Goal: Task Accomplishment & Management: Complete application form

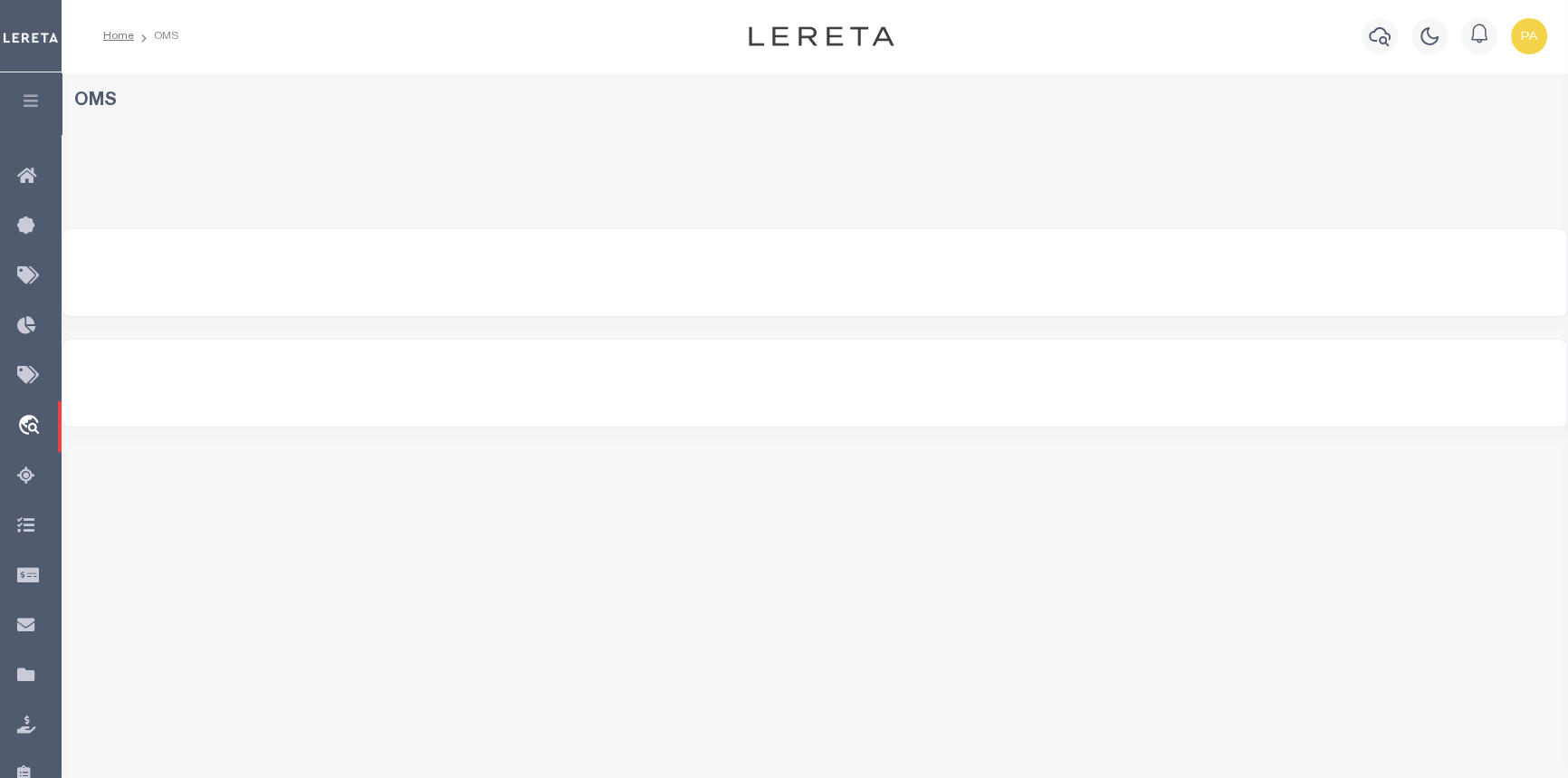
select select "200"
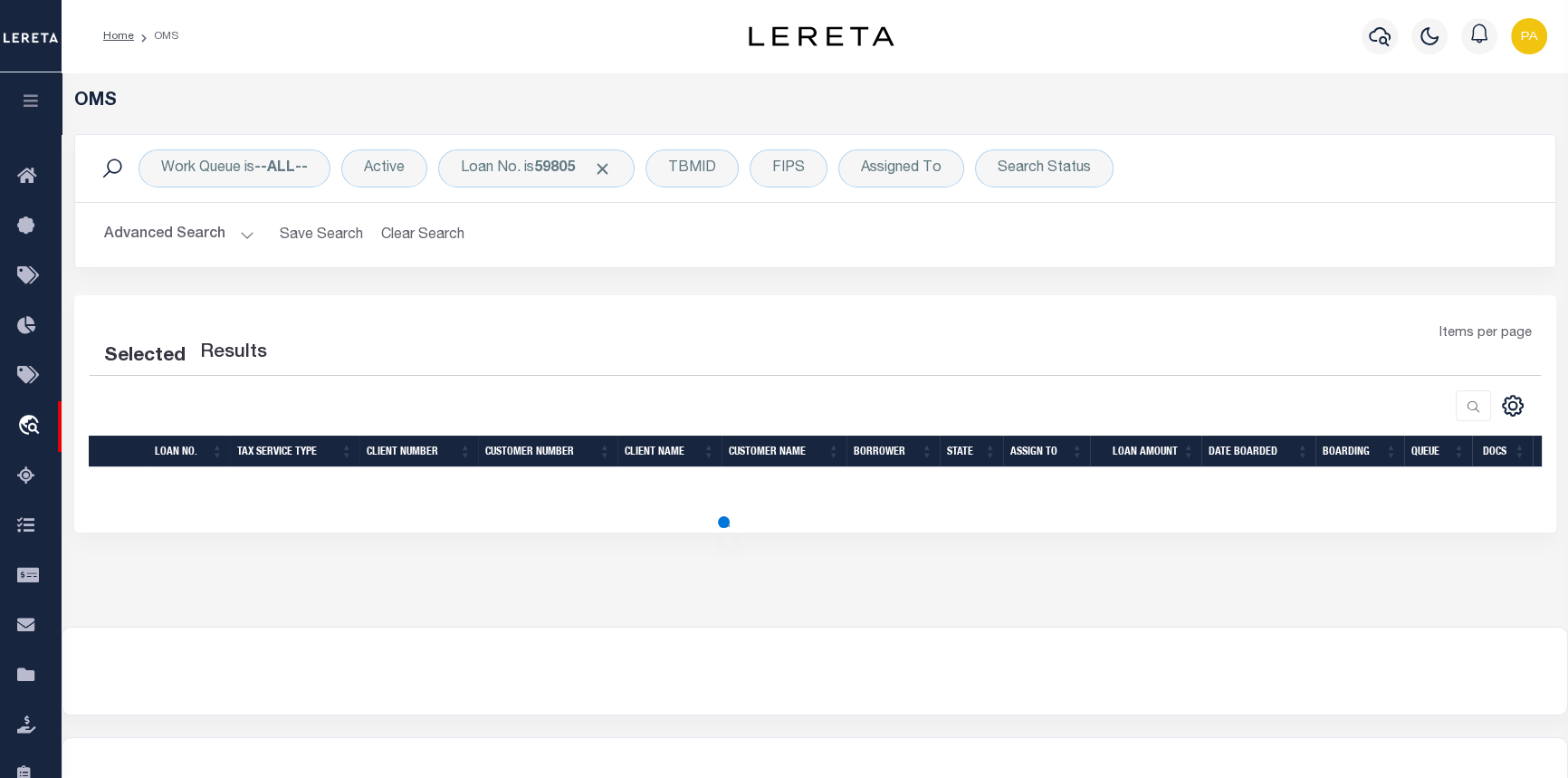
select select "200"
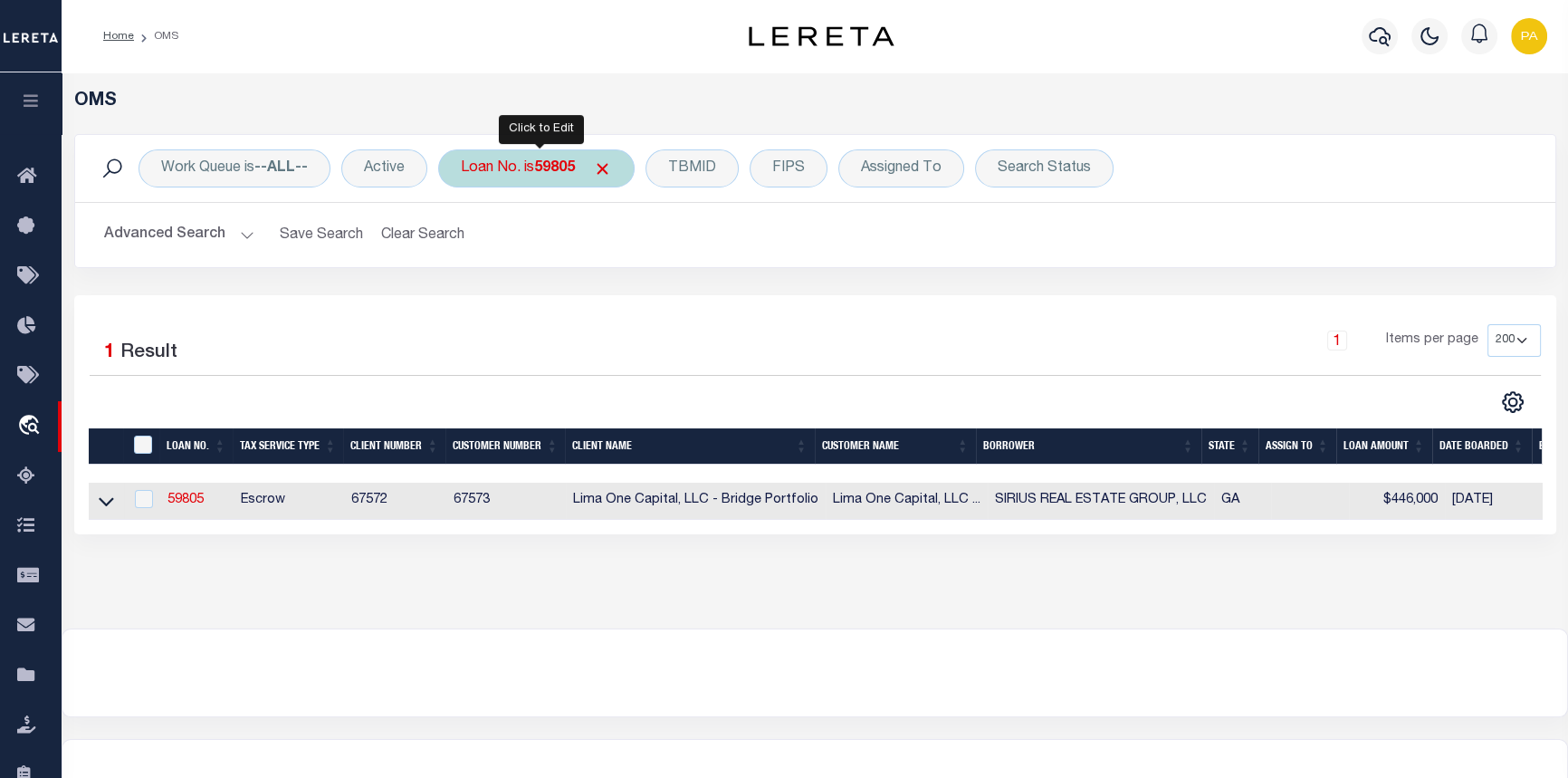
click at [561, 168] on b "59805" at bounding box center [554, 169] width 41 height 15
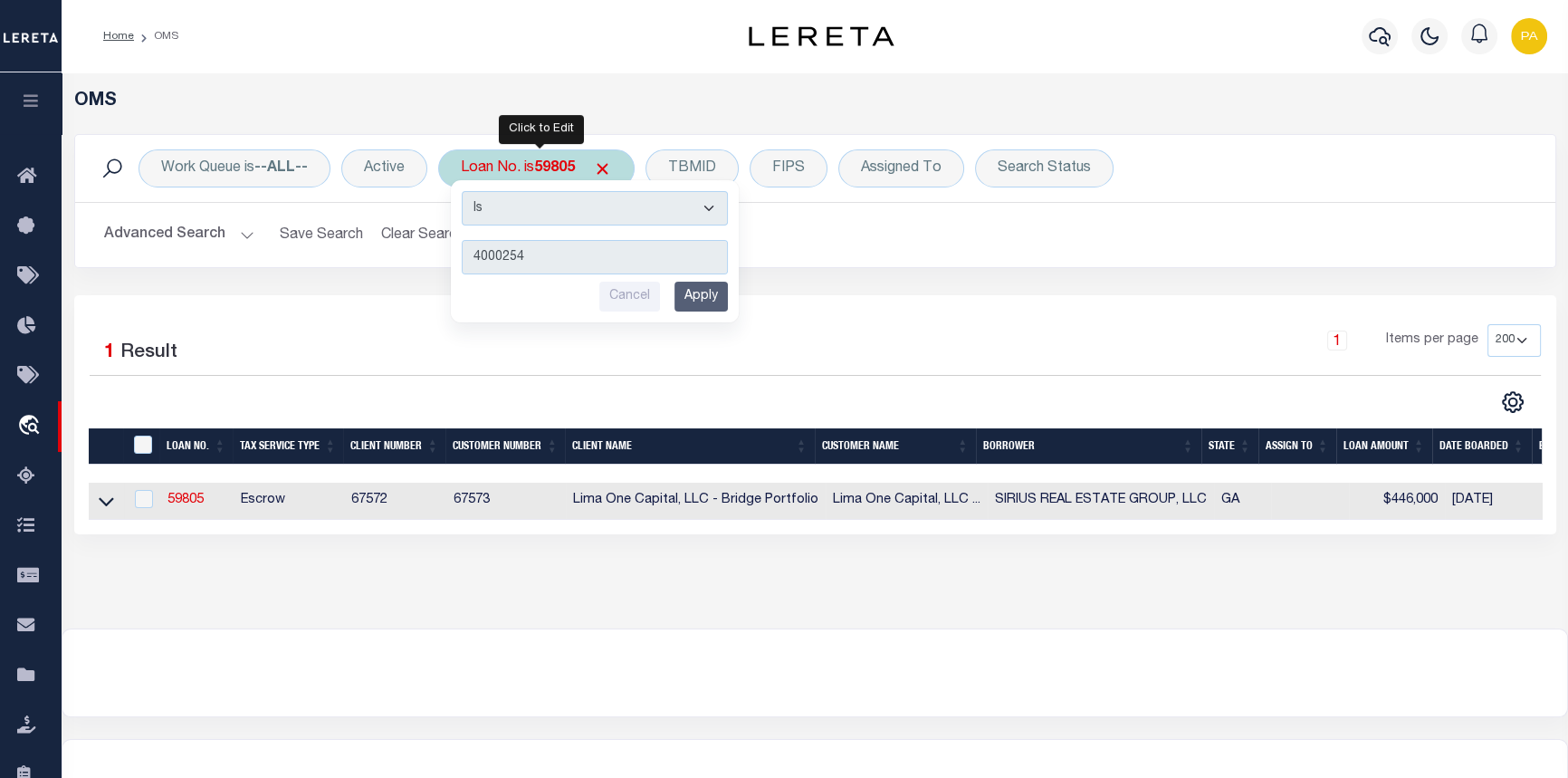
type input "40002543"
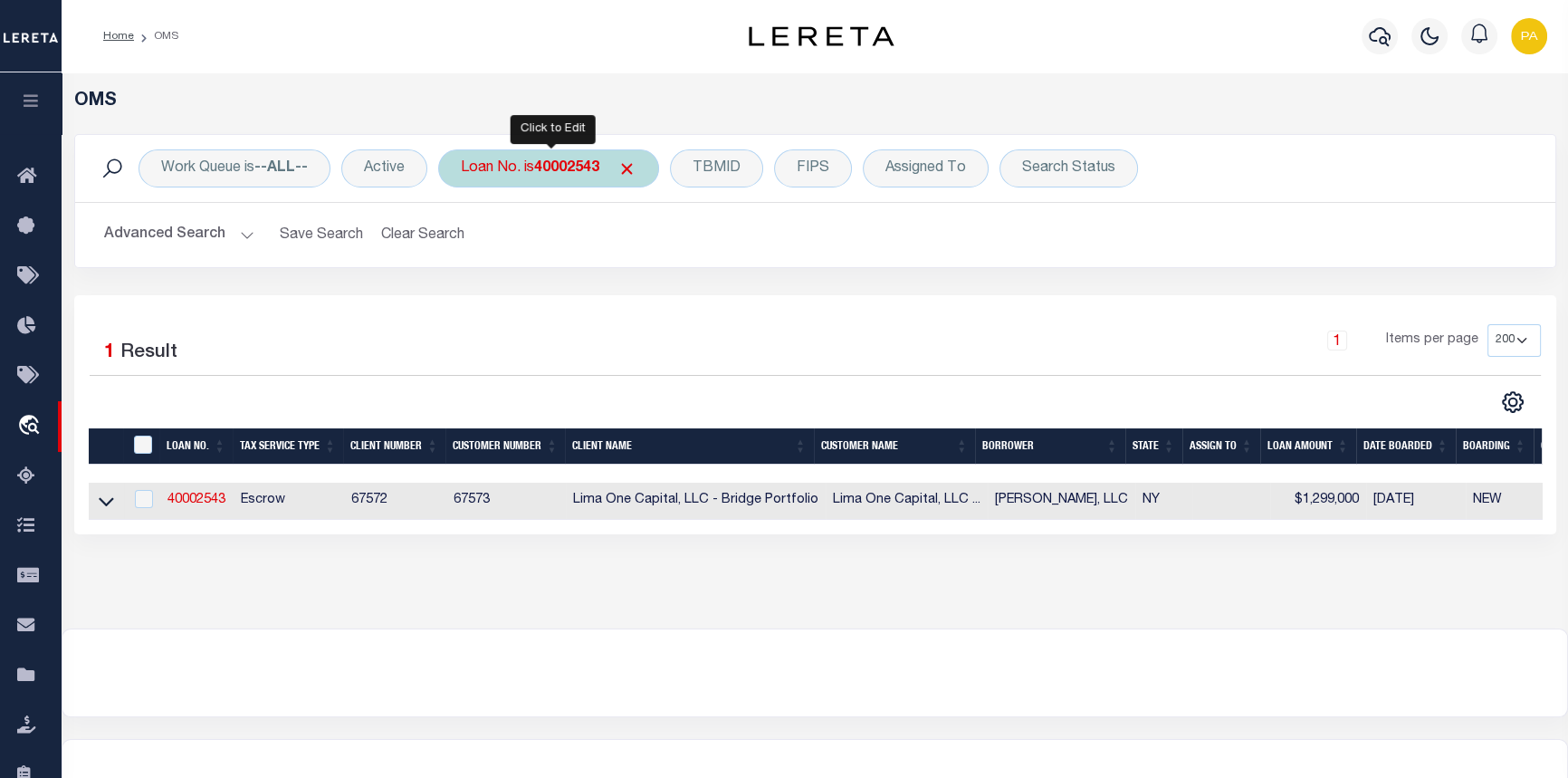
click at [581, 166] on b "40002543" at bounding box center [566, 169] width 65 height 15
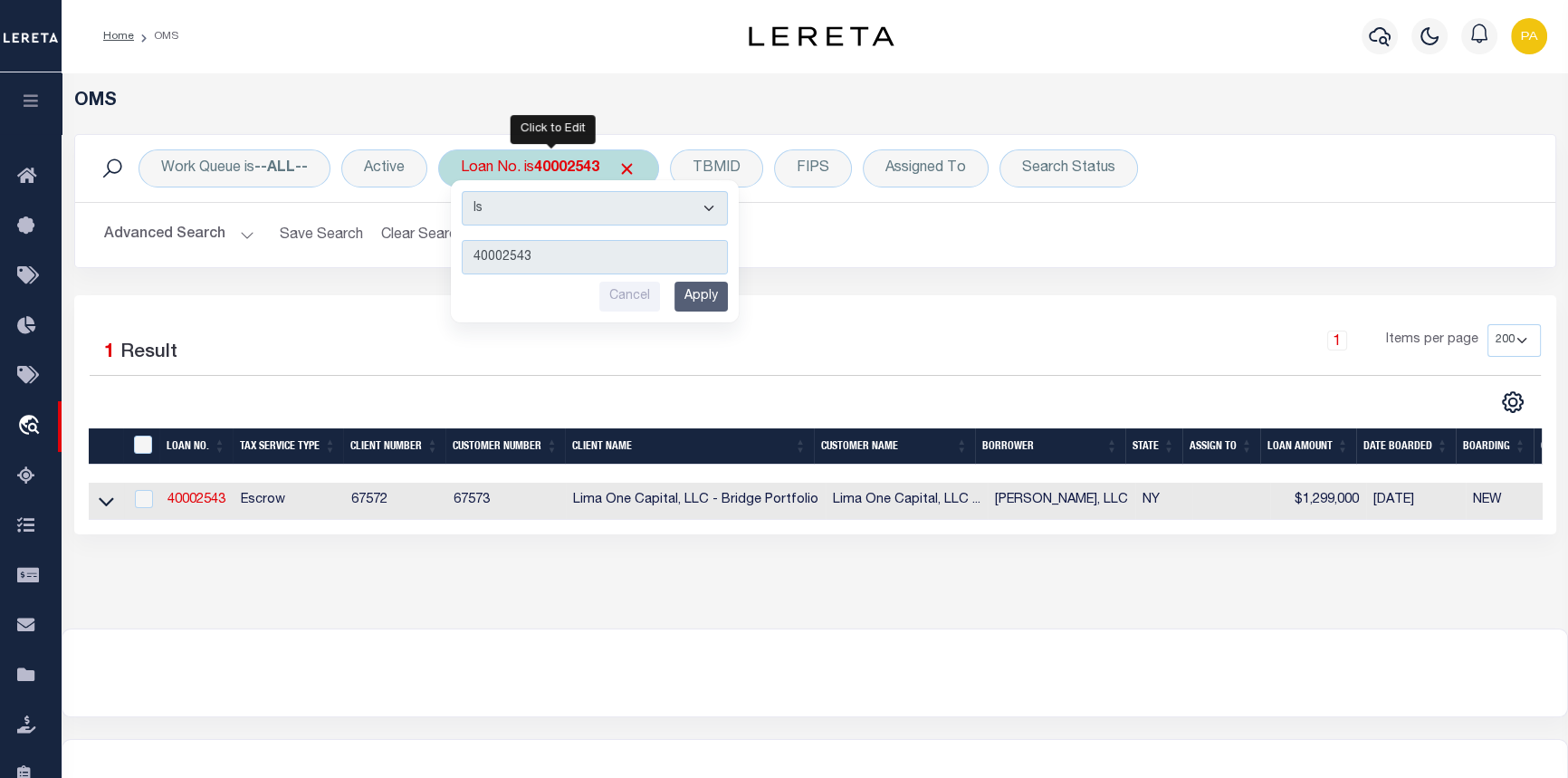
click at [554, 161] on b "40002543" at bounding box center [566, 169] width 65 height 15
type input "300715402"
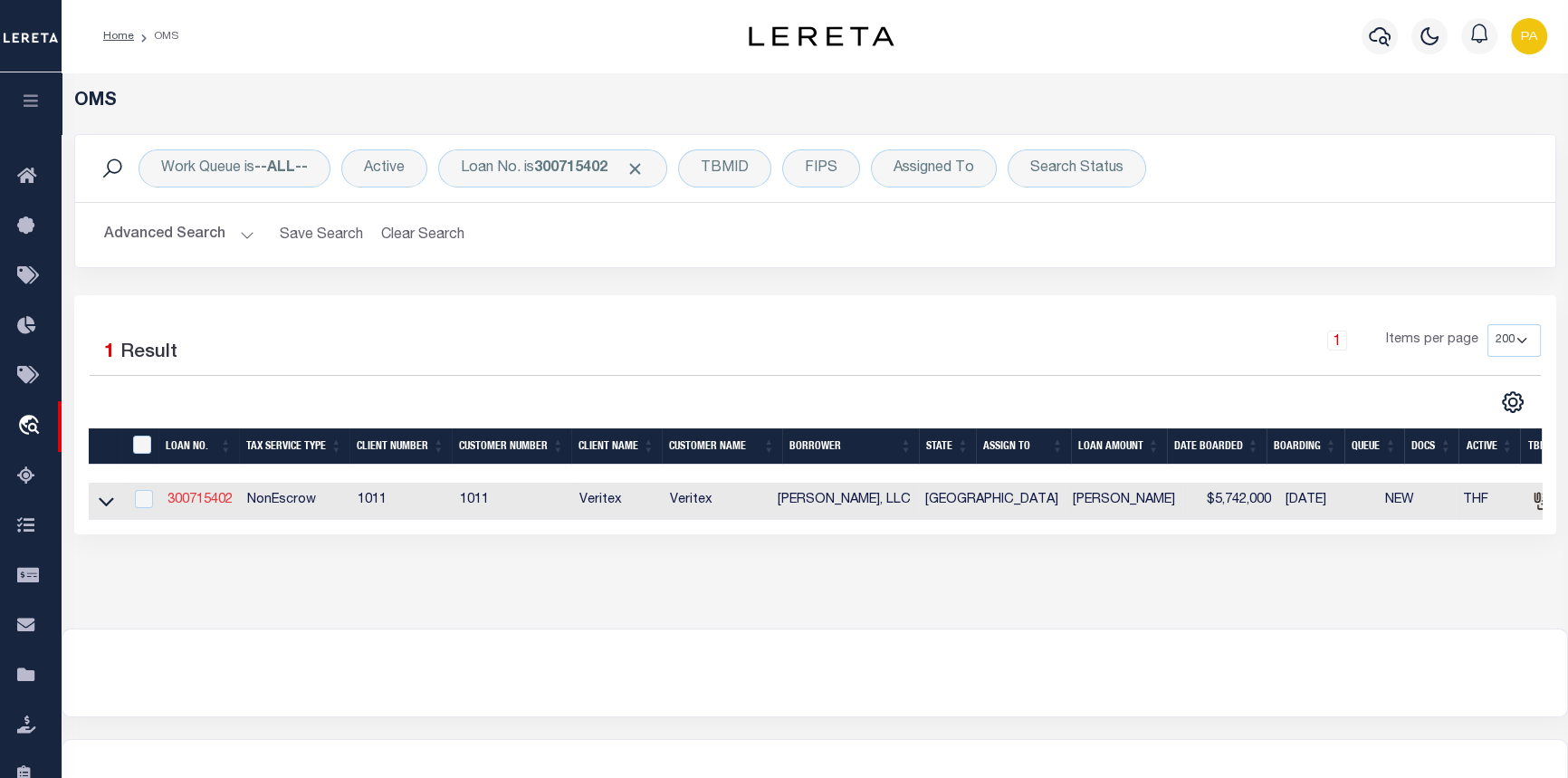
click at [190, 506] on link "300715402" at bounding box center [200, 500] width 65 height 13
type input "300715402"
type input "[PERSON_NAME], LLC"
select select
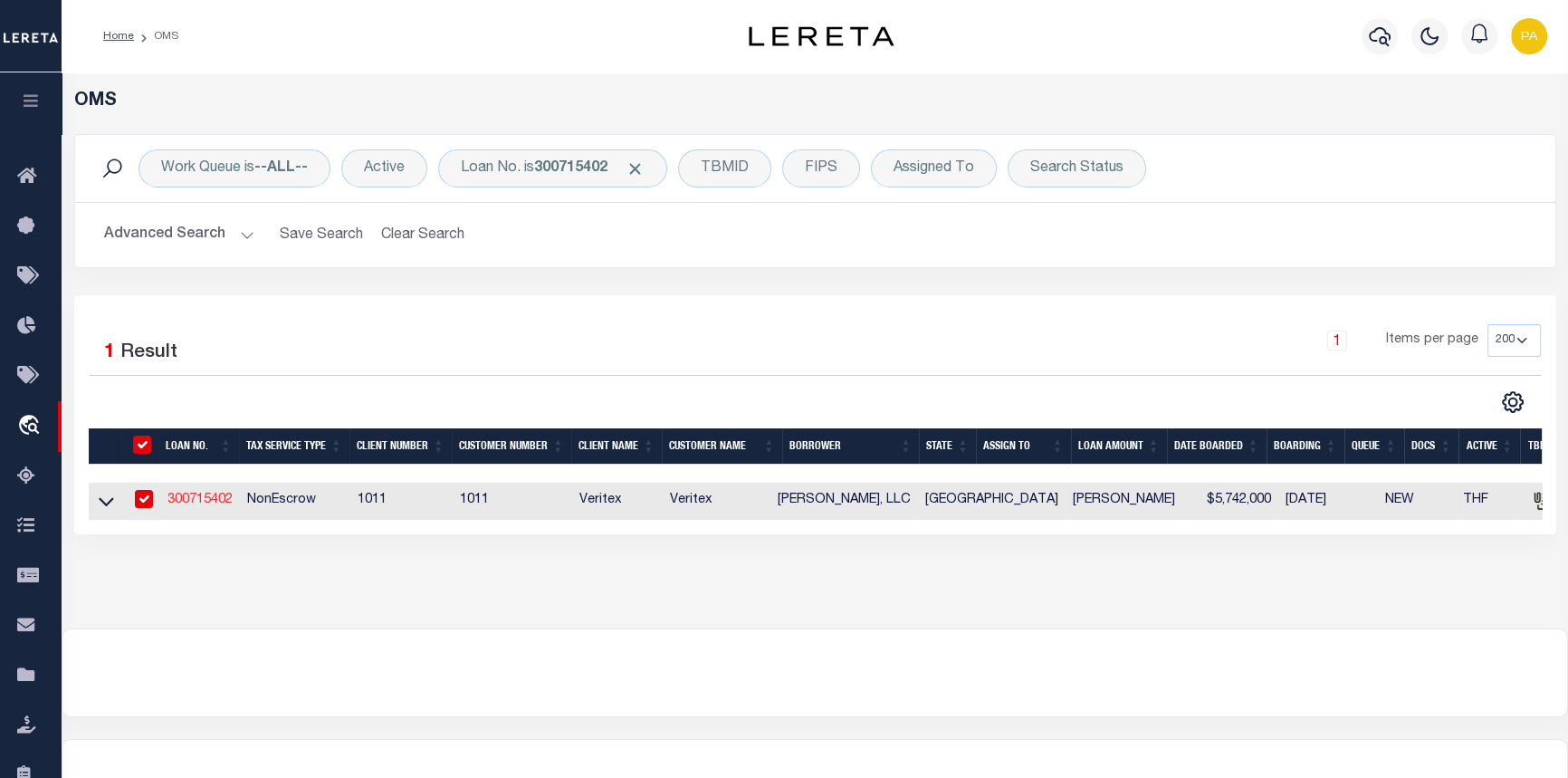
select select "NonEscrow"
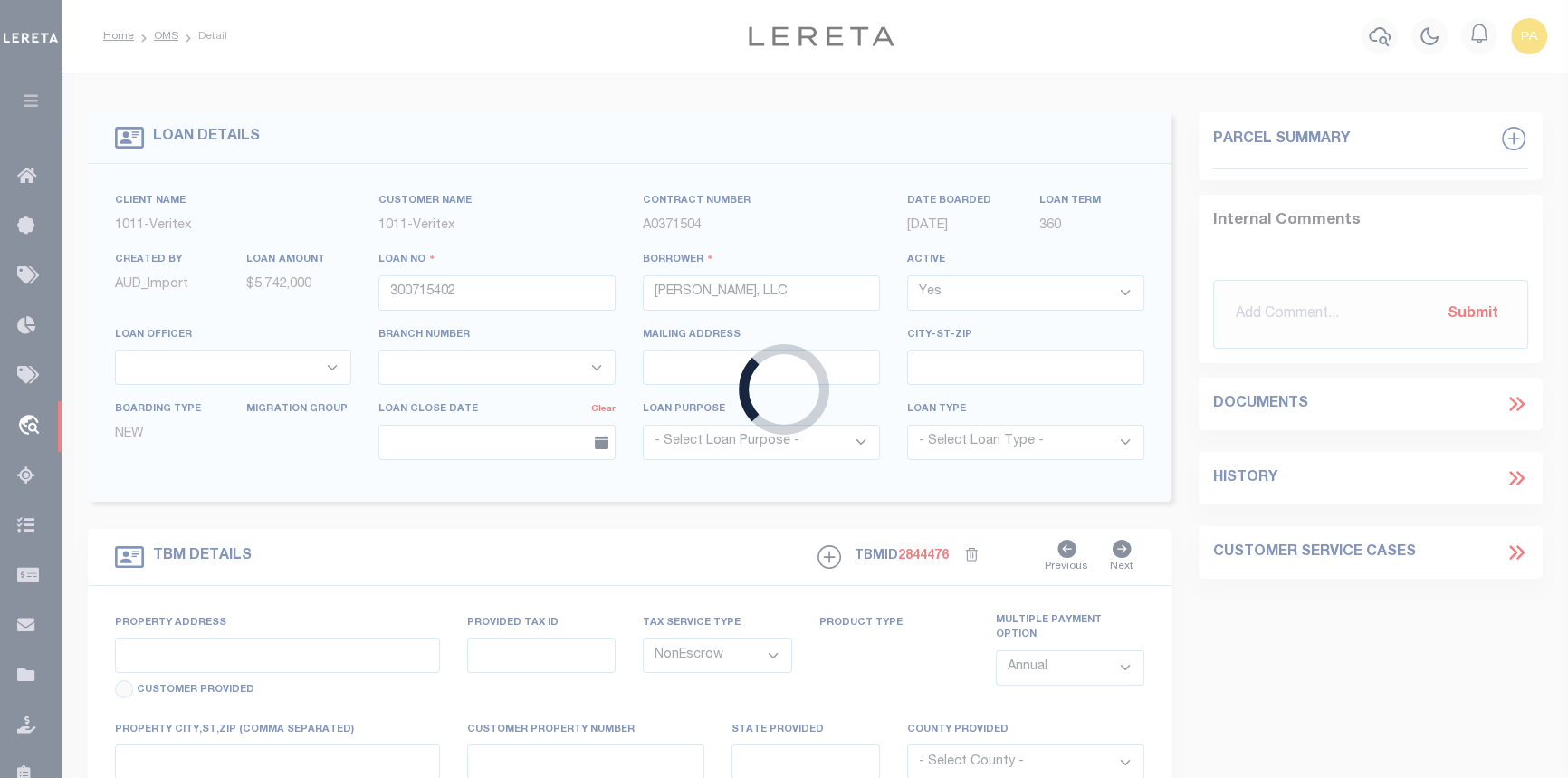
select select "3111"
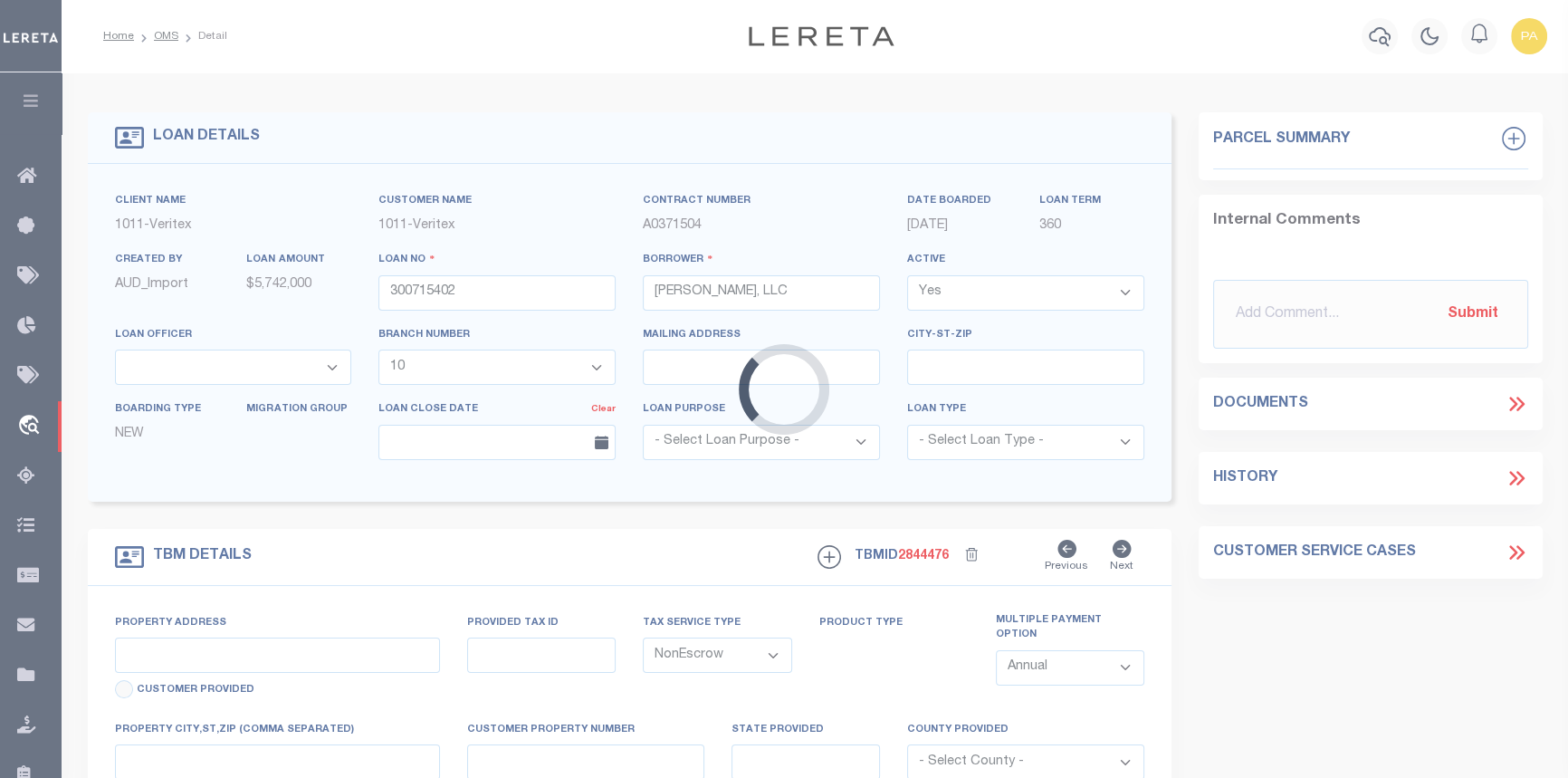
type input "[STREET_ADDRESS][PERSON_NAME]"
select select
type input "[GEOGRAPHIC_DATA], [GEOGRAPHIC_DATA], 76492"
type input "[GEOGRAPHIC_DATA]"
select select
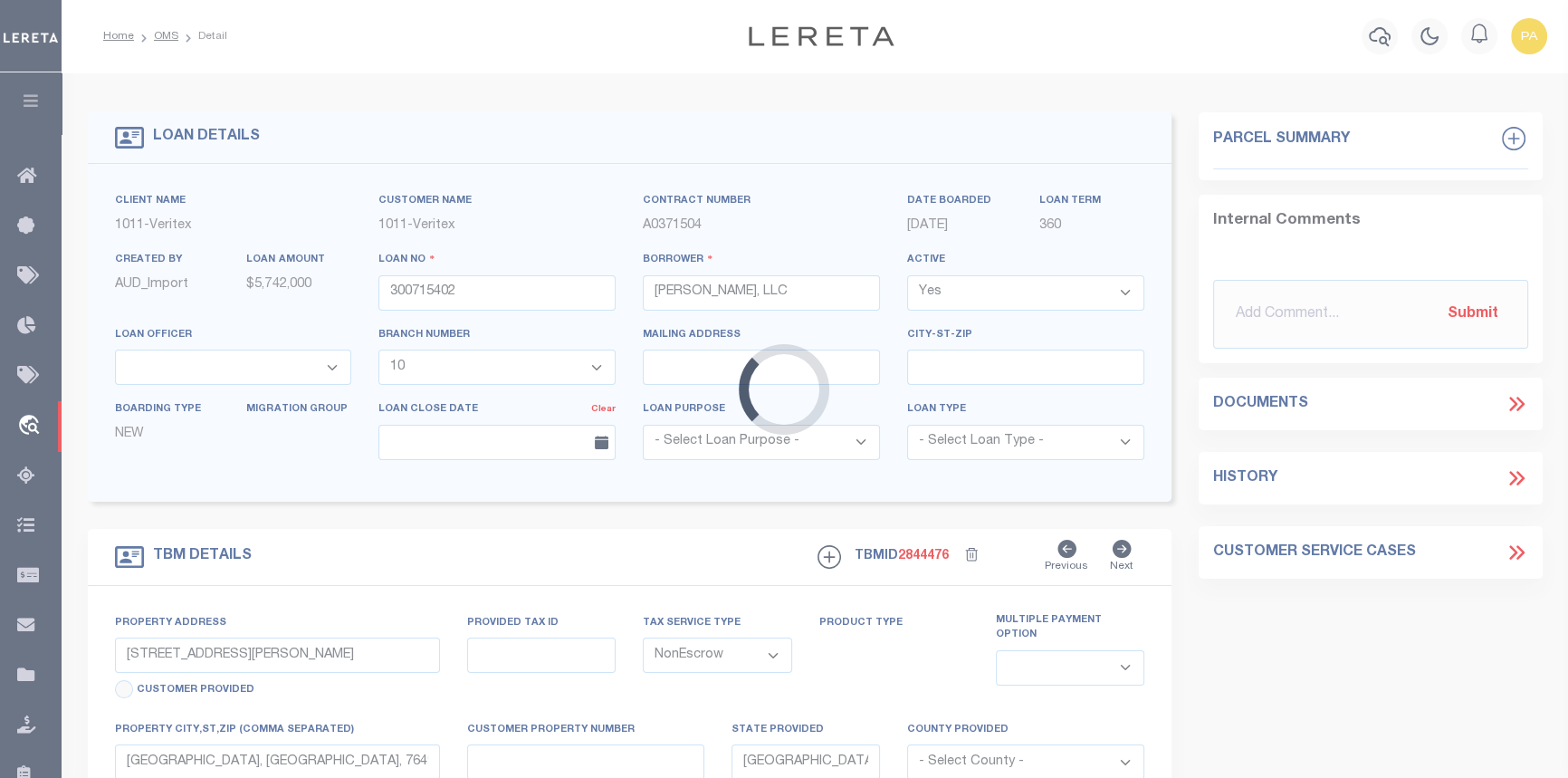
select select "149352"
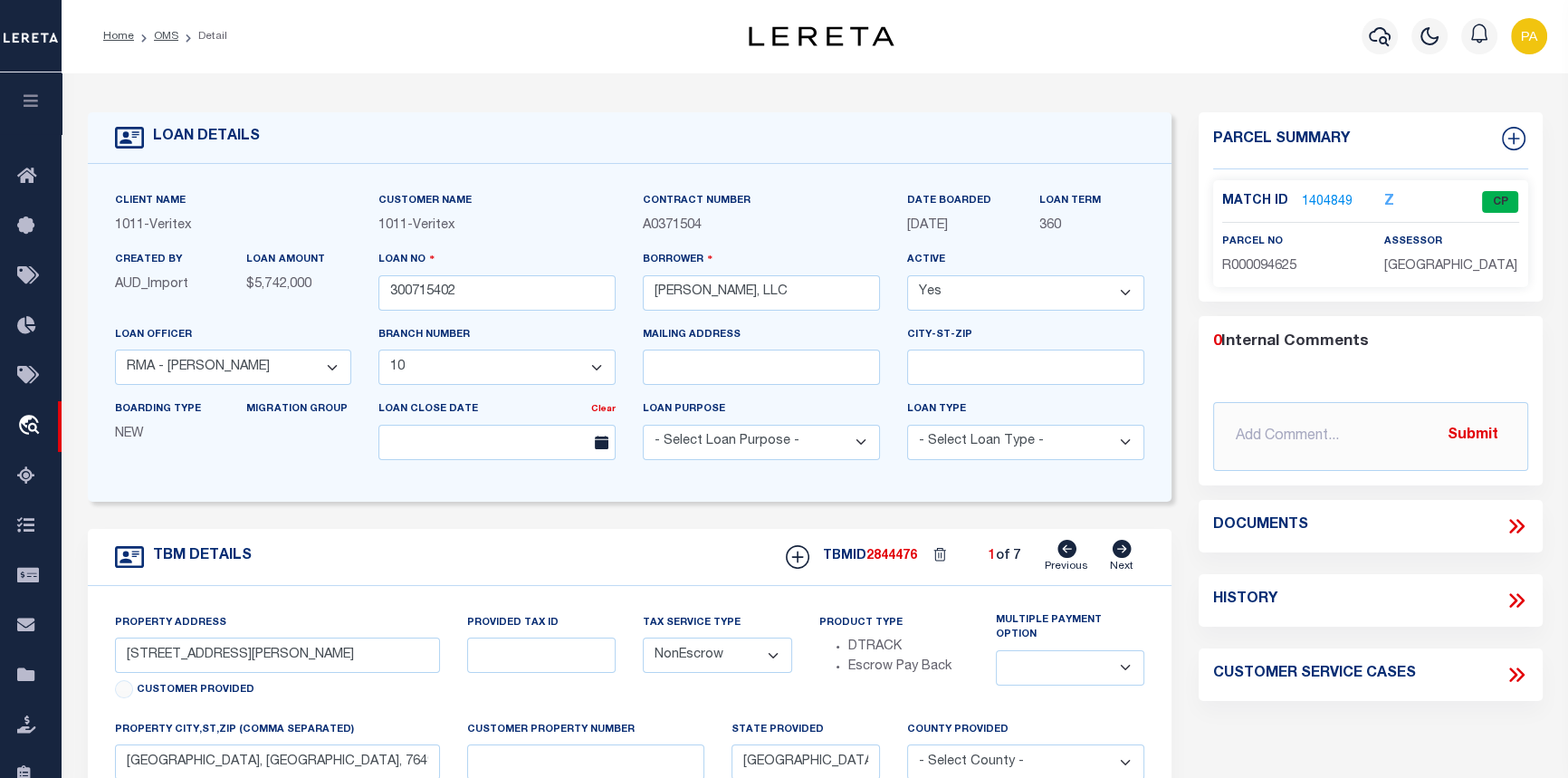
click at [1120, 554] on icon at bounding box center [1123, 548] width 19 height 18
type input "[STREET_ADDRESS]"
select select
type input "[GEOGRAPHIC_DATA]"
select select
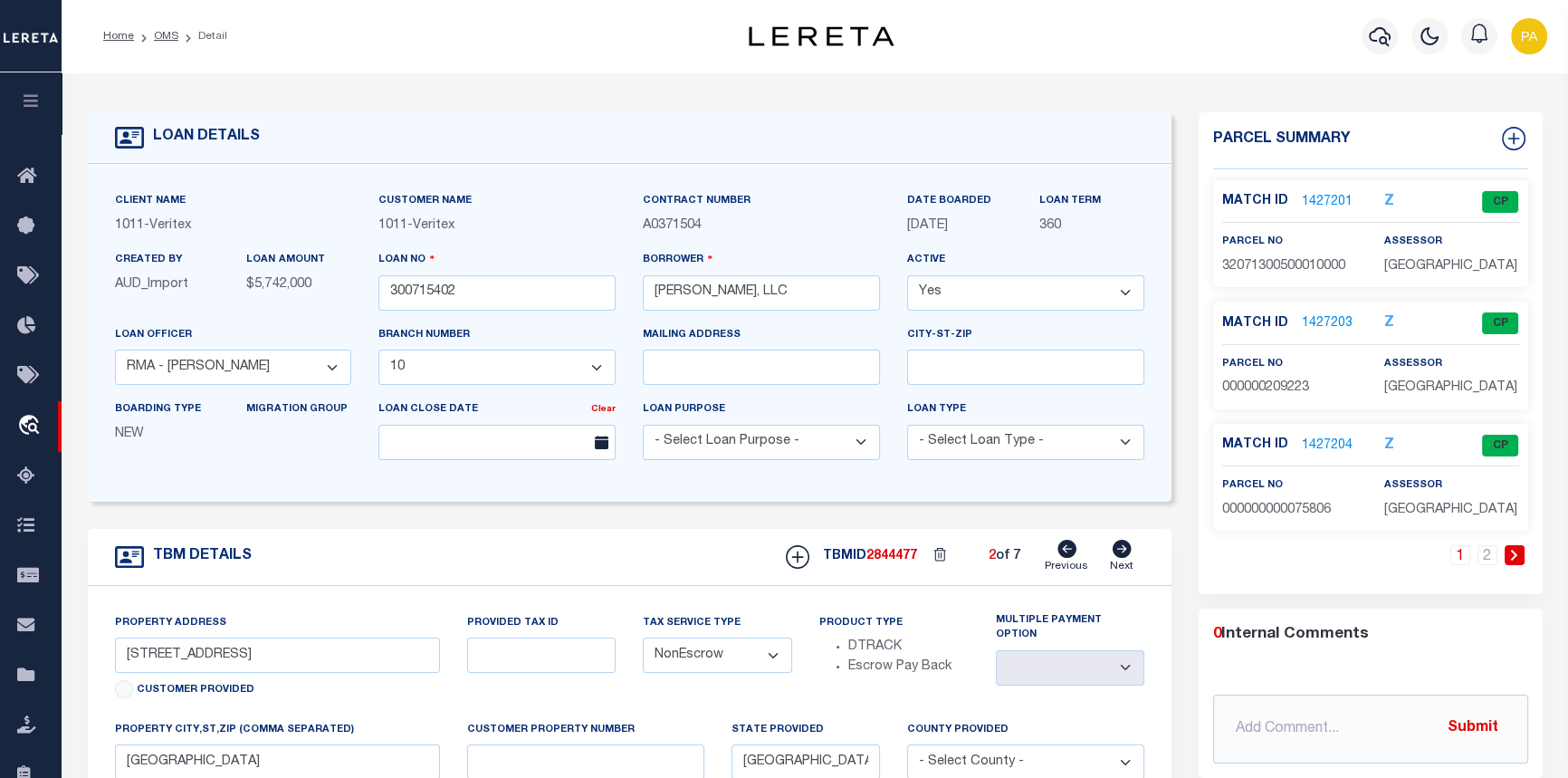
click at [1120, 554] on icon at bounding box center [1123, 548] width 19 height 18
type input "[STREET_ADDRESS],"
select select
type input "[GEOGRAPHIC_DATA], [GEOGRAPHIC_DATA], 76048"
select select
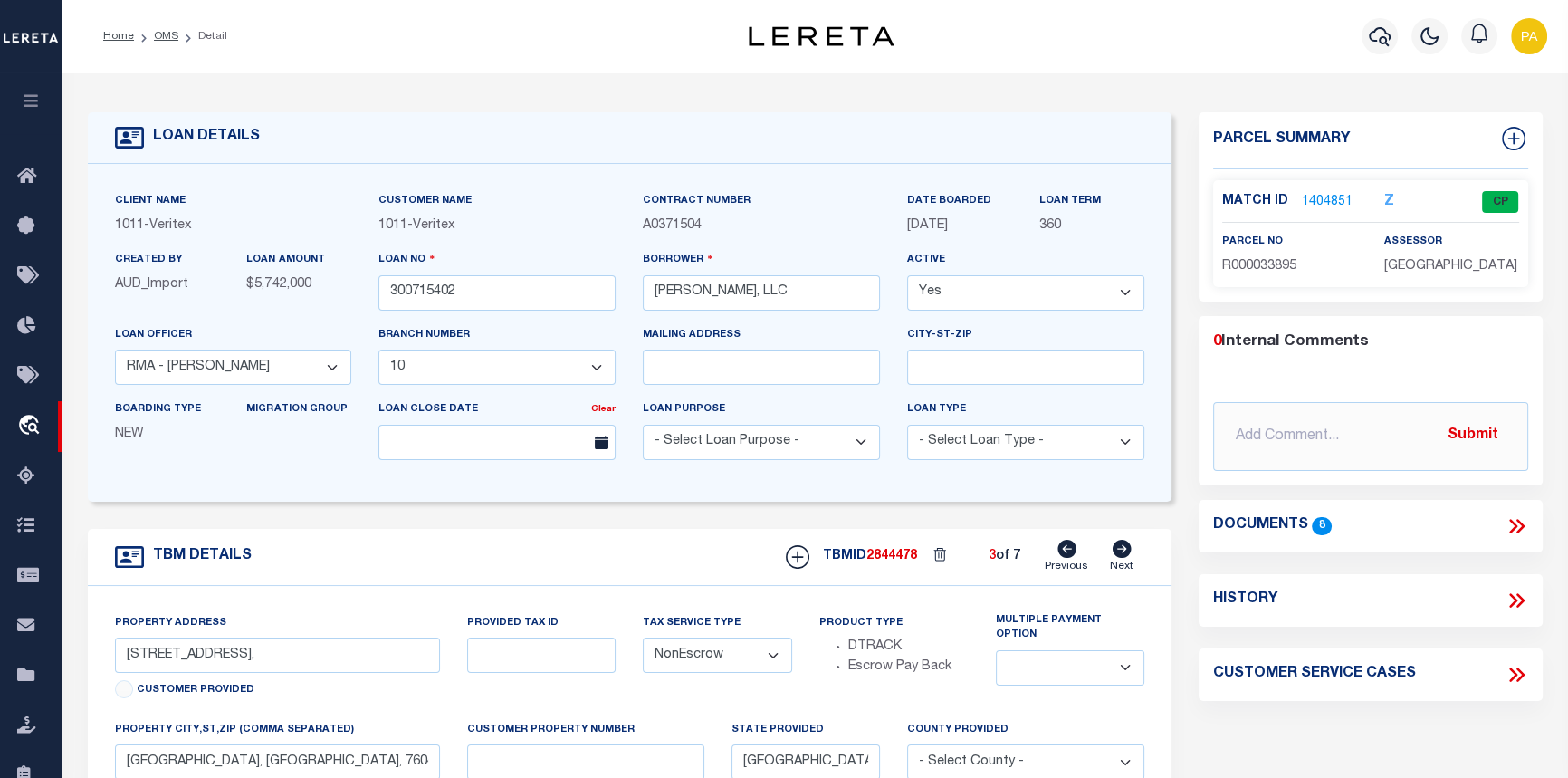
click at [1120, 554] on icon at bounding box center [1123, 548] width 19 height 18
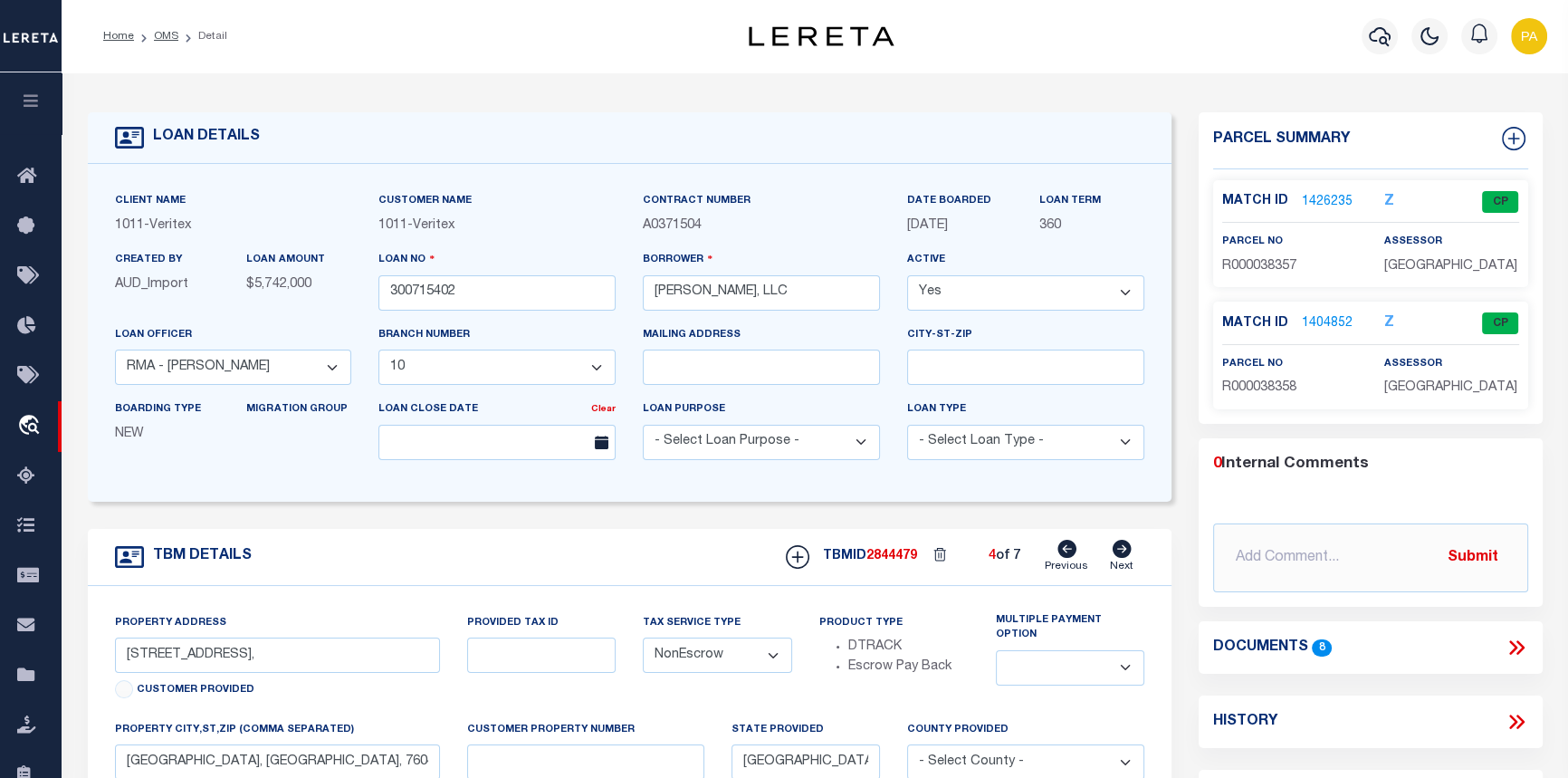
type input "[STREET_ADDRESS][PERSON_NAME],"
select select
click at [1120, 554] on icon at bounding box center [1123, 548] width 19 height 18
type input "[STREET_ADDRESS],"
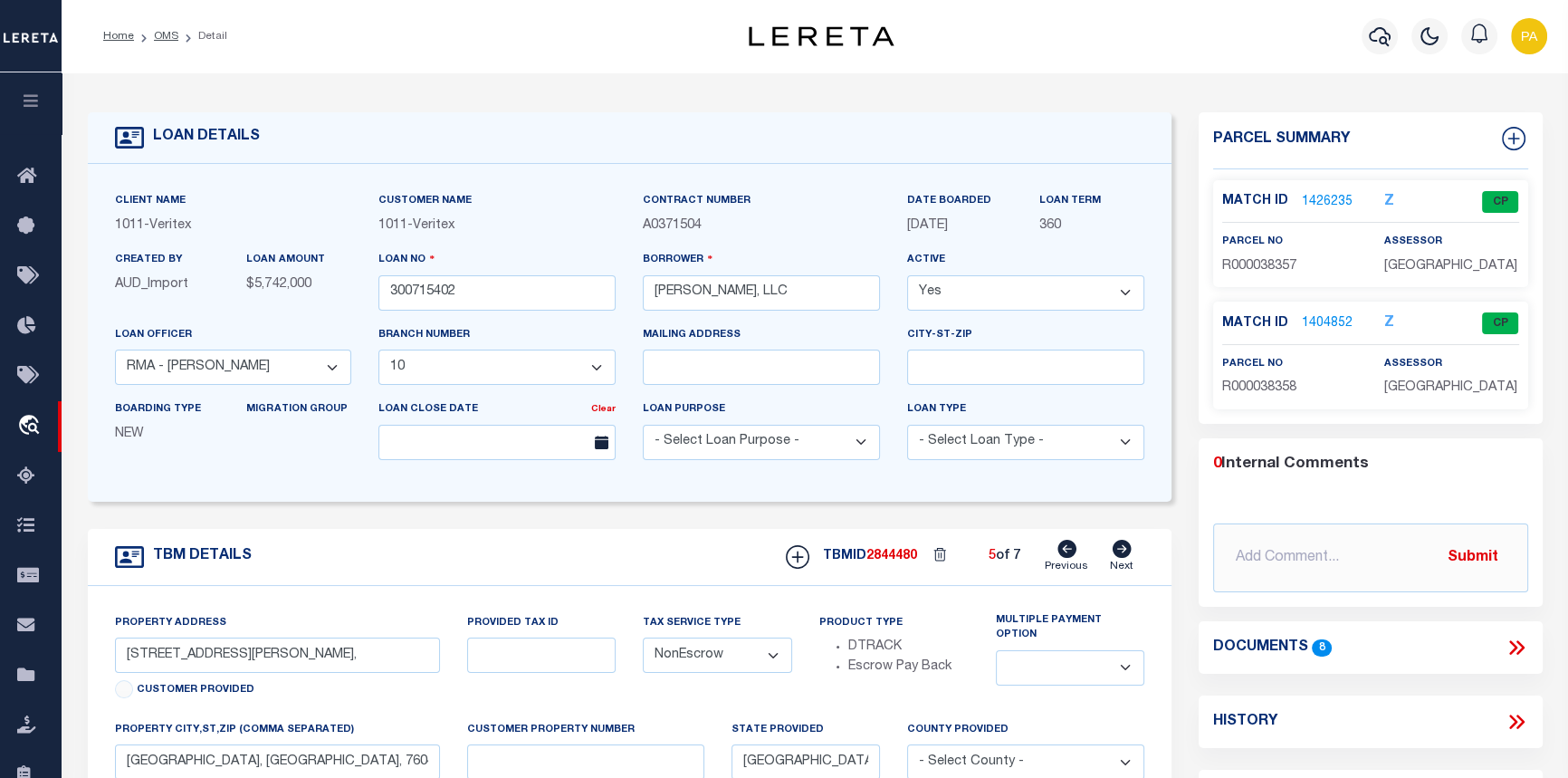
select select
type input "[PERSON_NAME][GEOGRAPHIC_DATA][PERSON_NAME]"
select select
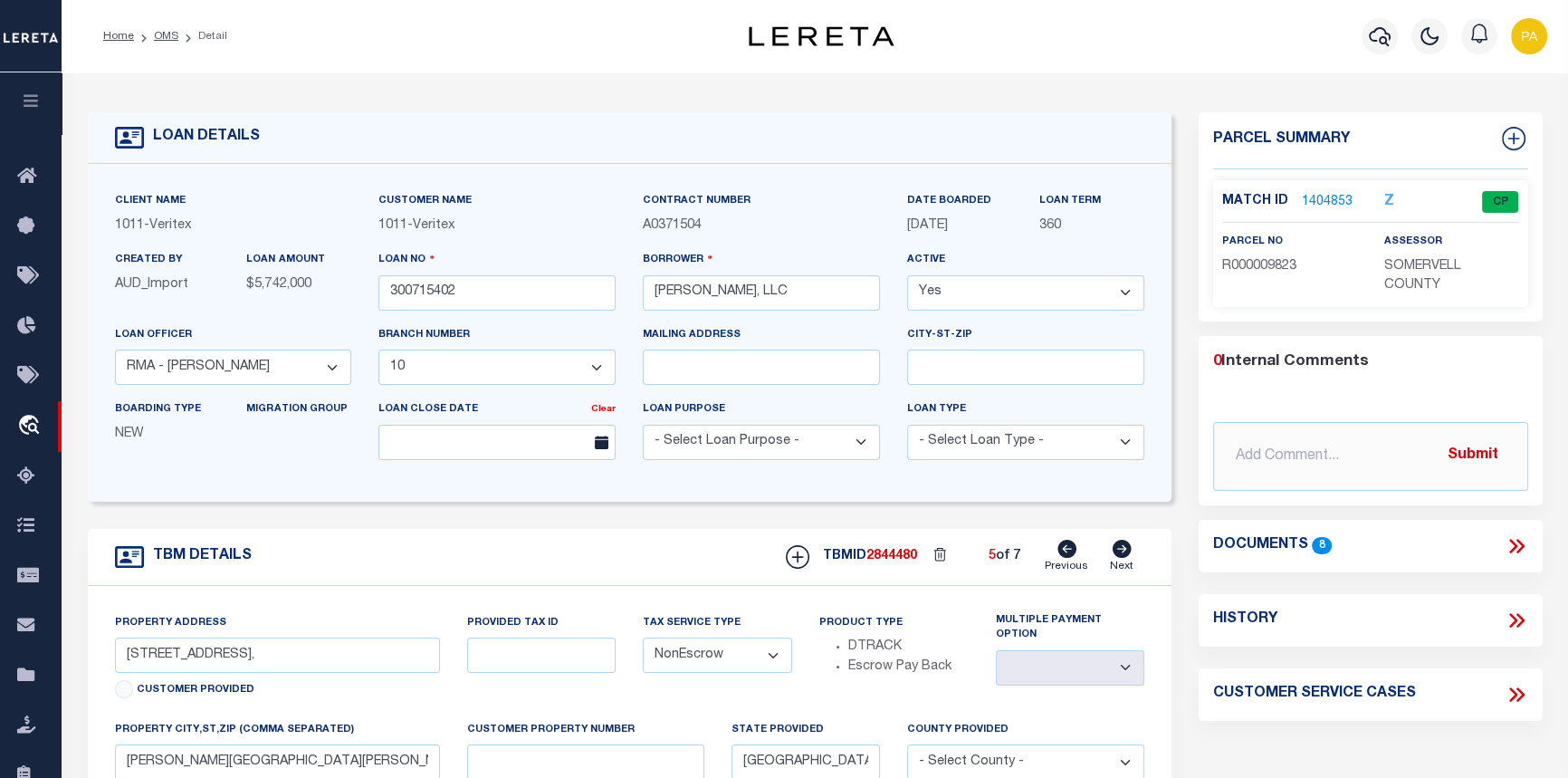
click at [1120, 554] on icon at bounding box center [1123, 548] width 19 height 18
type input "[STREET_ADDRESS][PERSON_NAME]"
select select
type input "[GEOGRAPHIC_DATA], [GEOGRAPHIC_DATA], 77339"
type textarea "SEE EXHIBIT A"
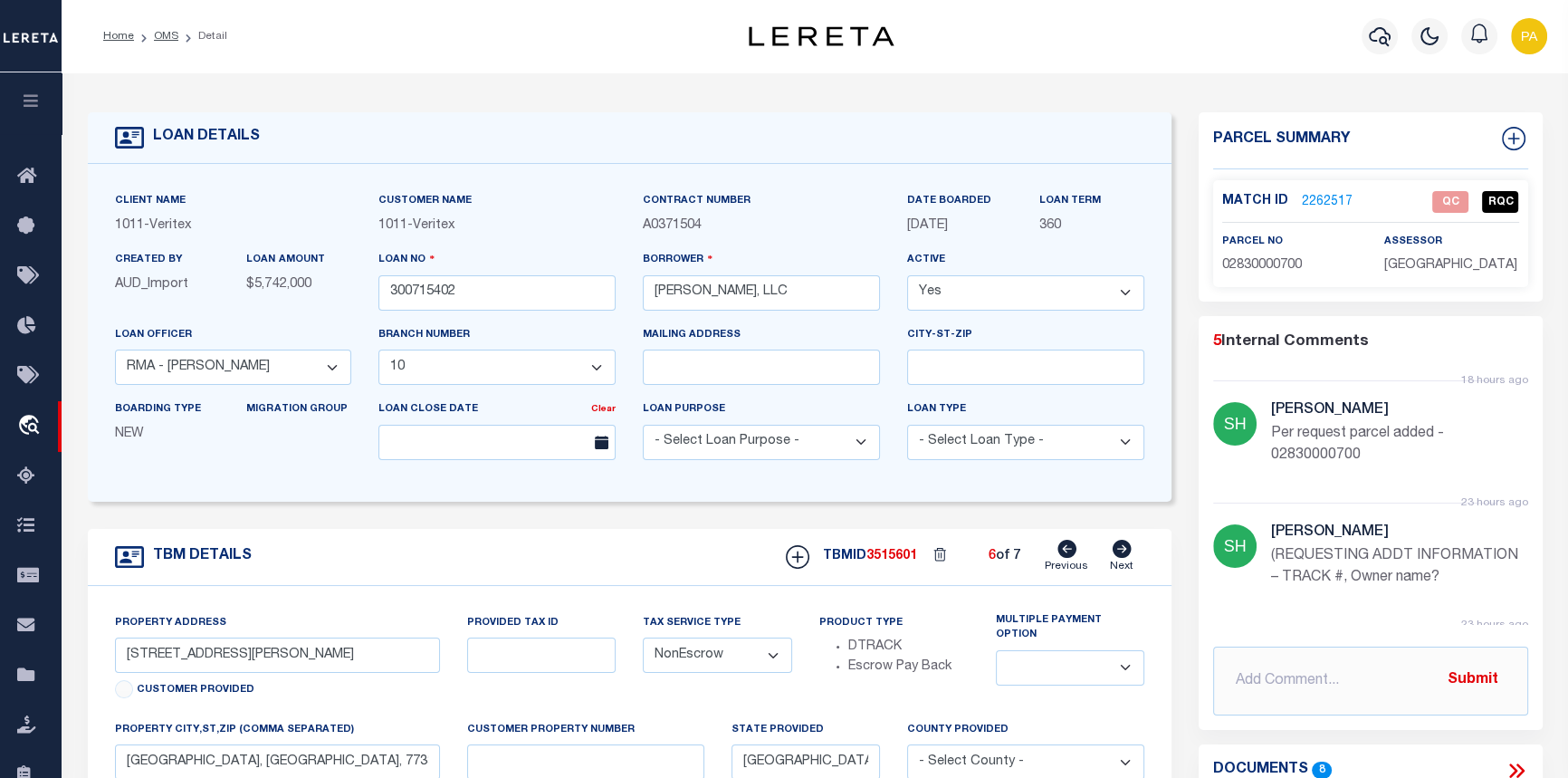
click at [1330, 200] on link "2262517" at bounding box center [1328, 202] width 50 height 19
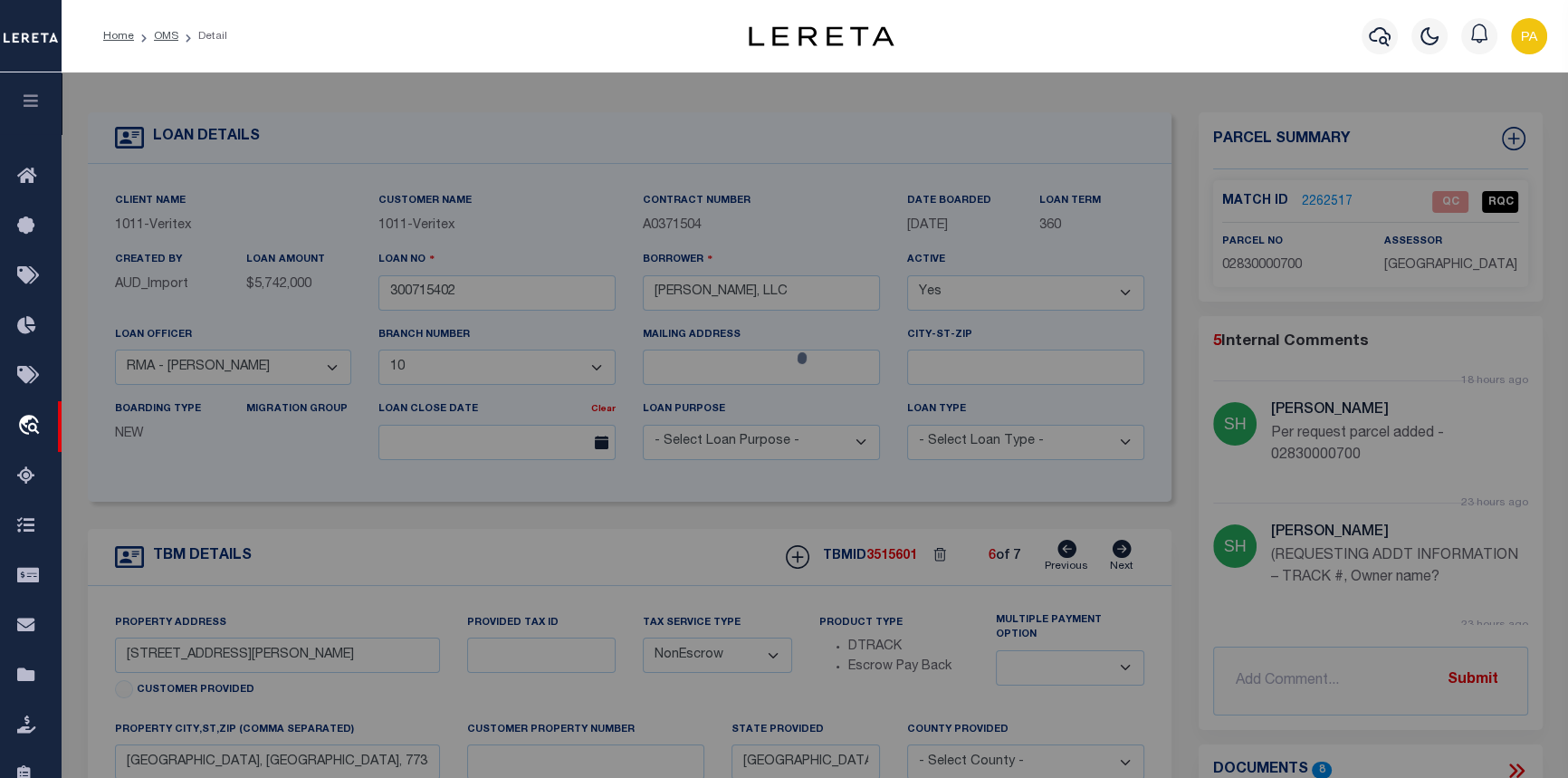
checkbox input "false"
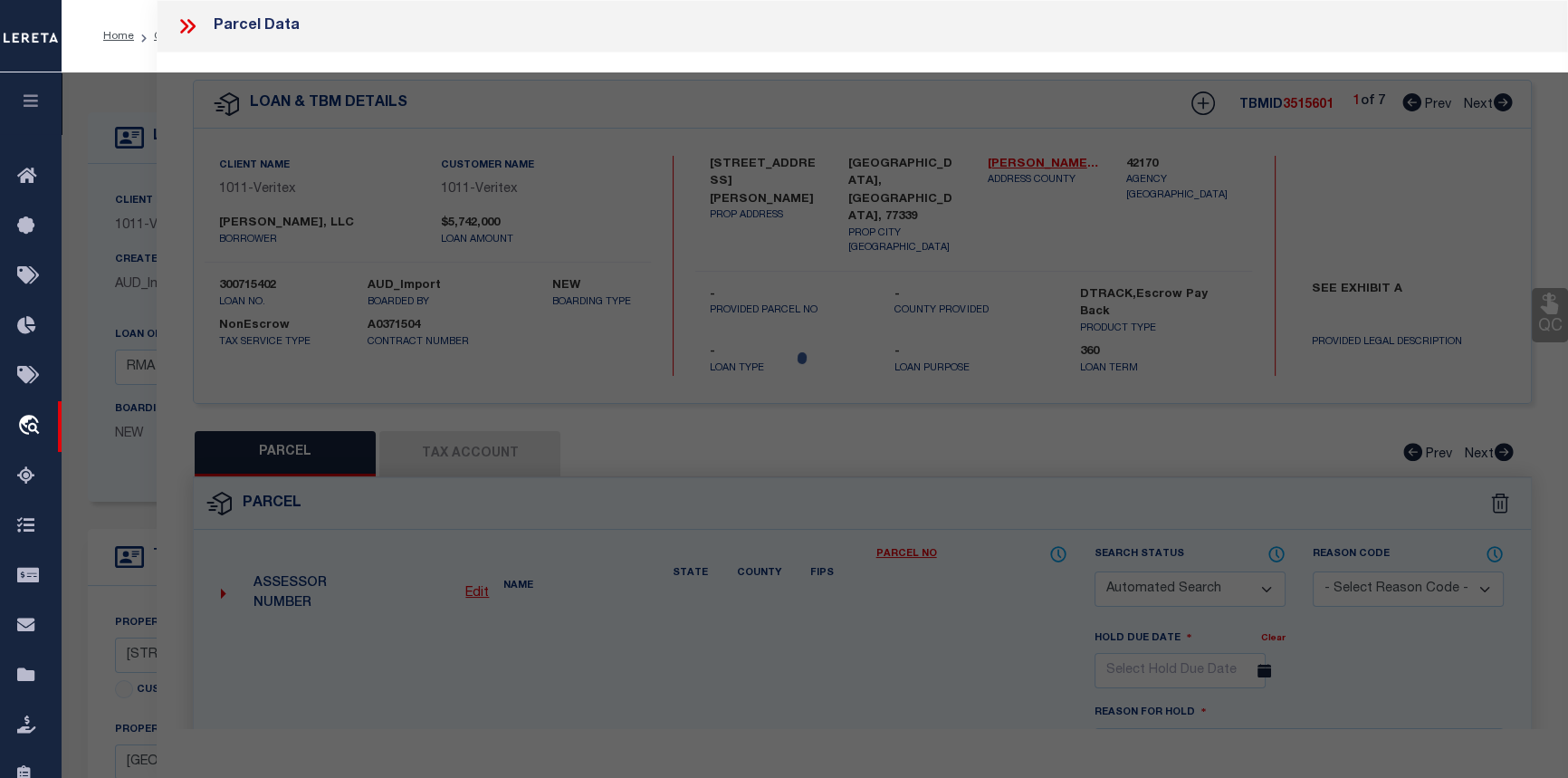
select select "QC"
type input "[PERSON_NAME] FUNERAL GROUP LLC"
select select "AGW"
select select "ADD"
type input "[STREET_ADDRESS][PERSON_NAME],"
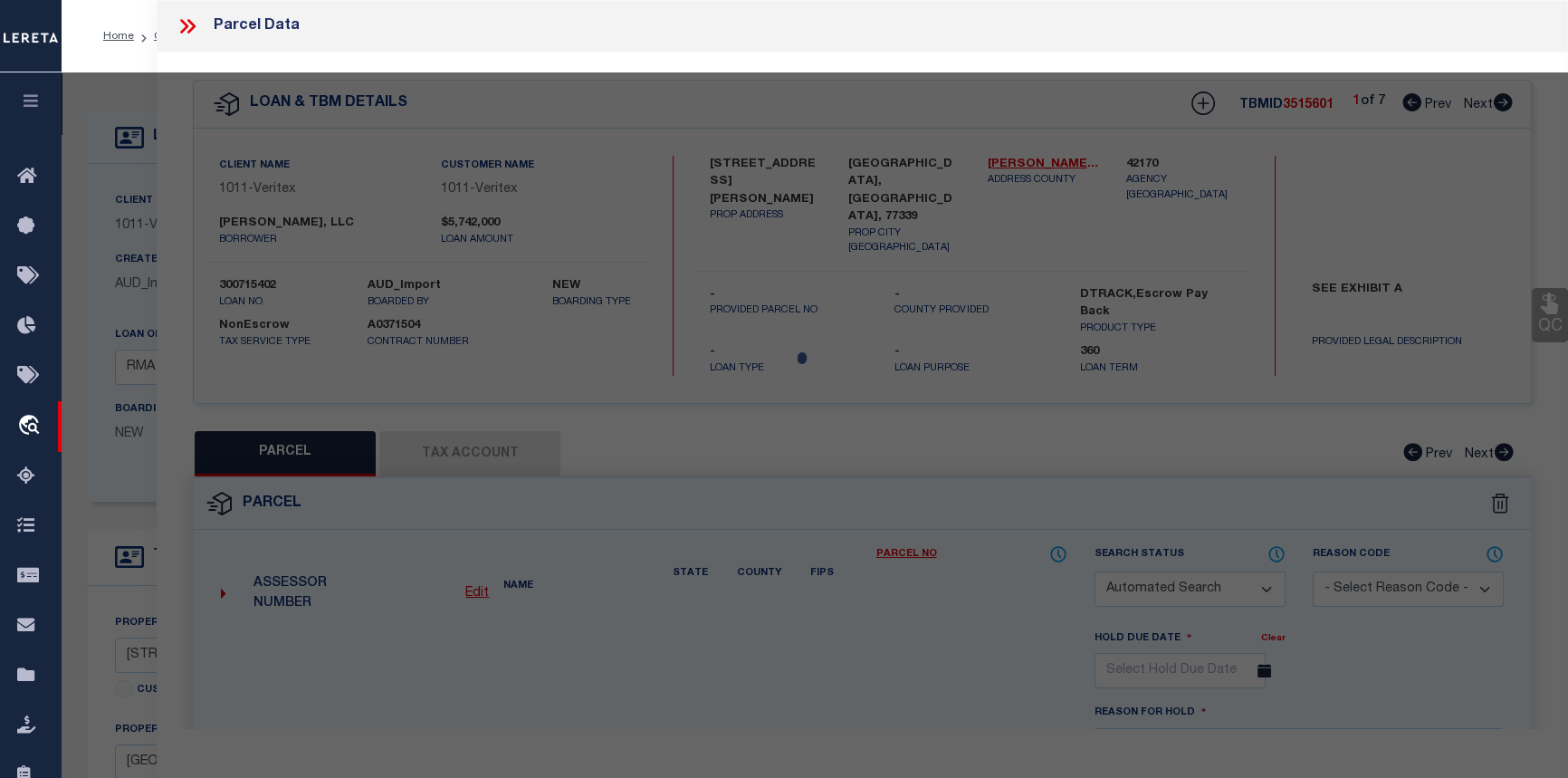
type textarea "A0283 H T & BB RR CO, TRACT 7, ACRES 1"
type textarea "The legal has been provided only for the address [STREET_ADDRESS][PERSON_NAME] …"
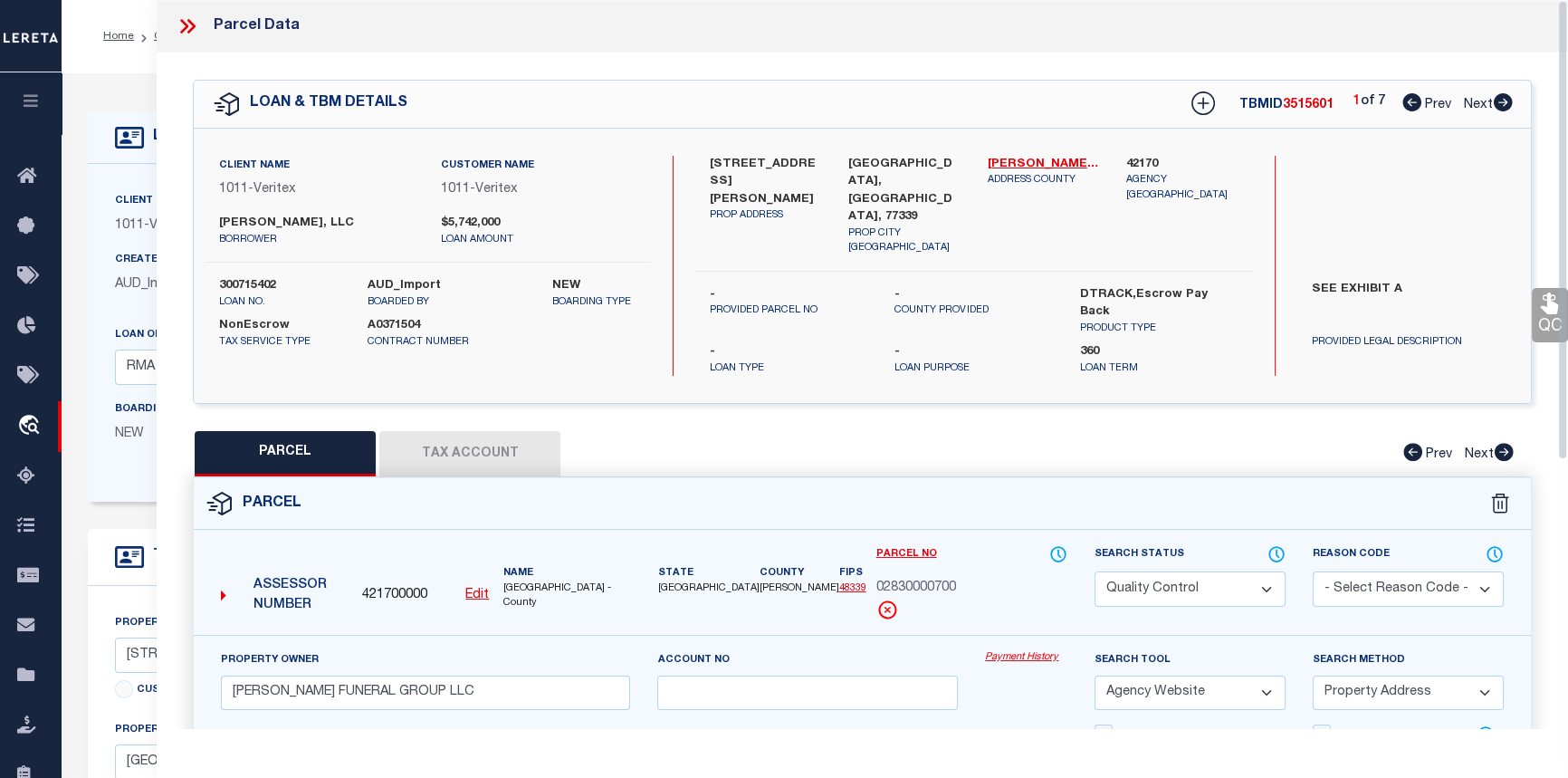
click at [189, 18] on icon at bounding box center [187, 26] width 23 height 23
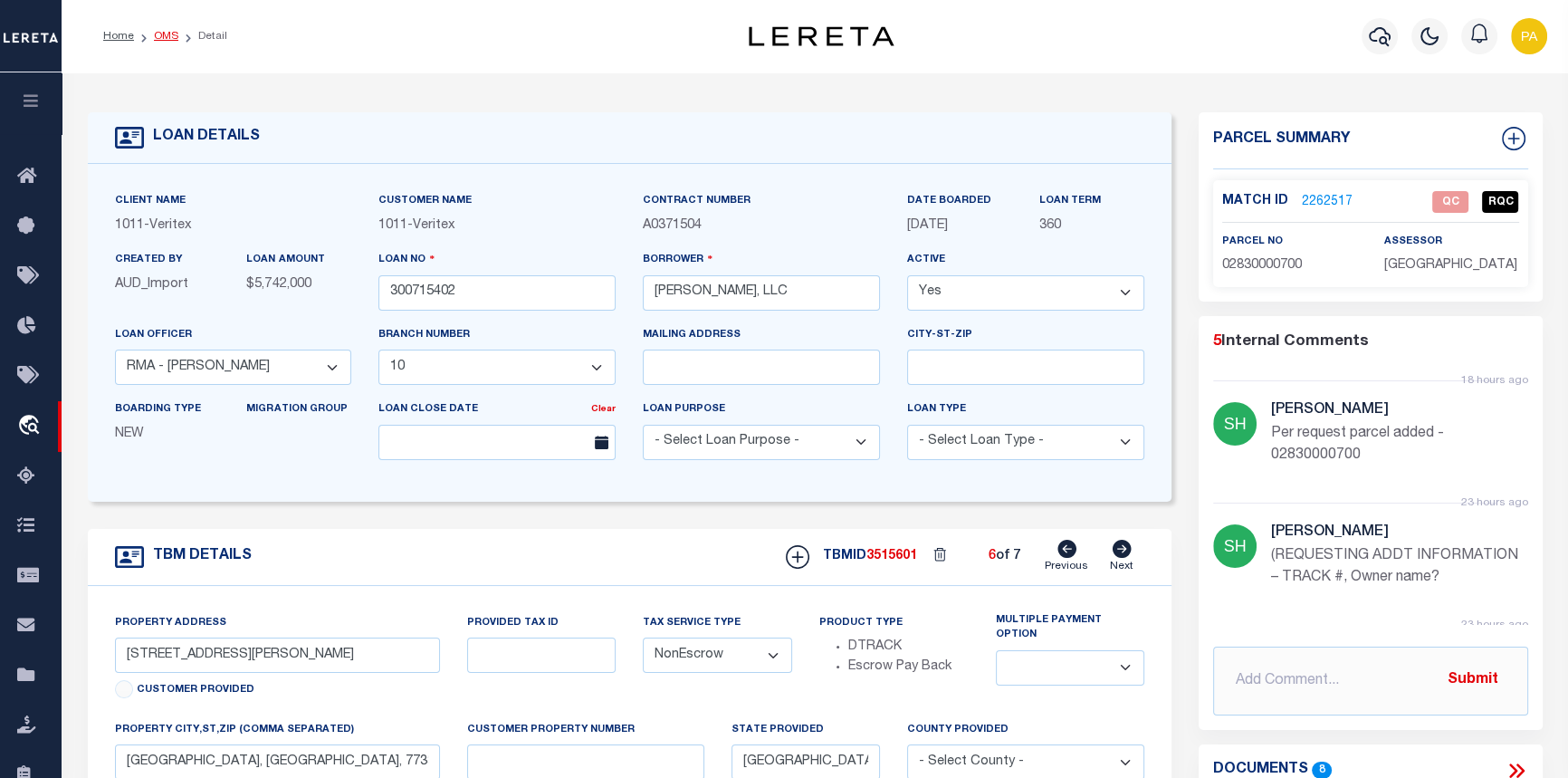
click at [159, 37] on link "OMS" at bounding box center [166, 36] width 24 height 11
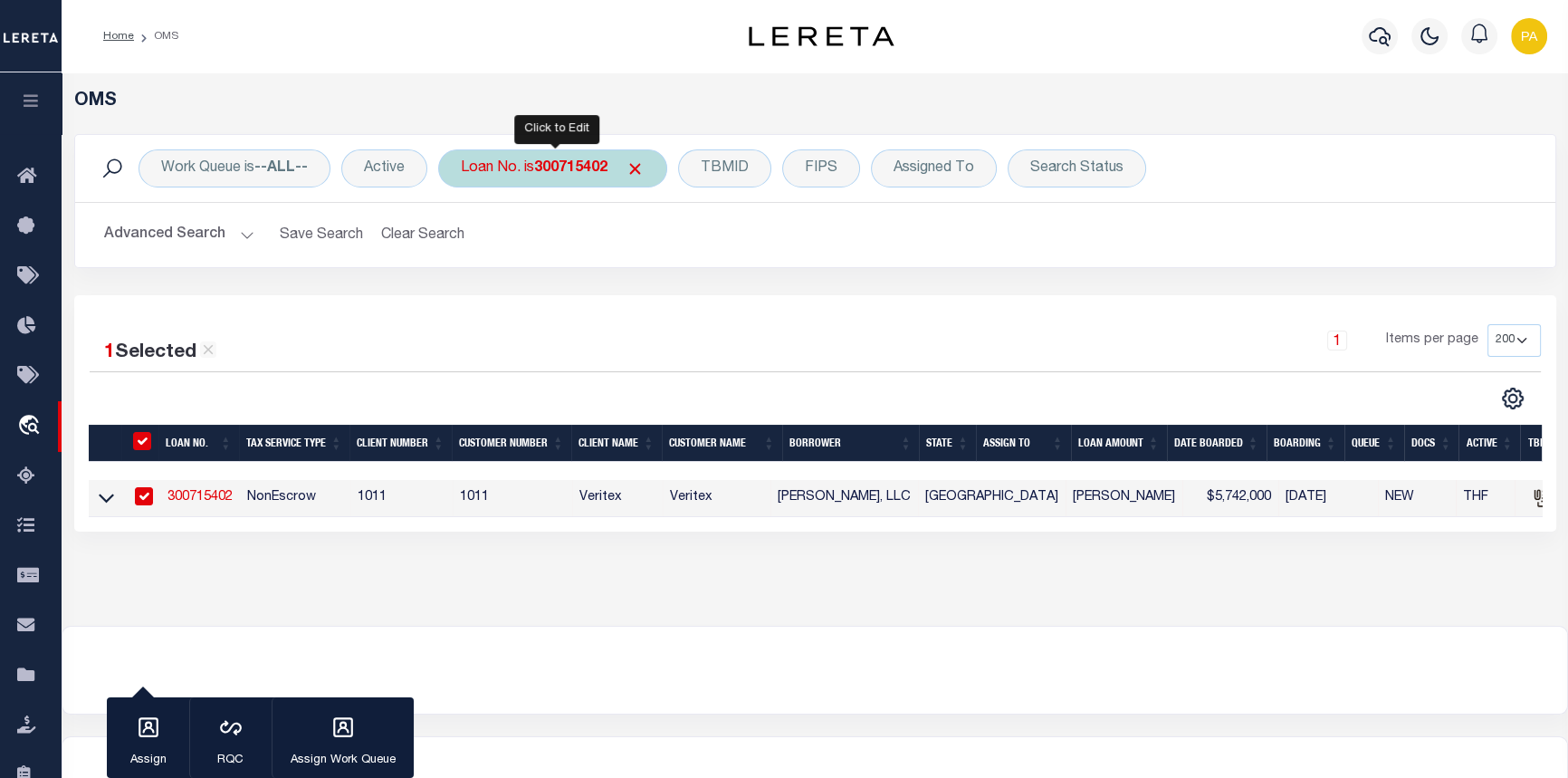
click at [554, 171] on b "300715402" at bounding box center [570, 169] width 74 height 15
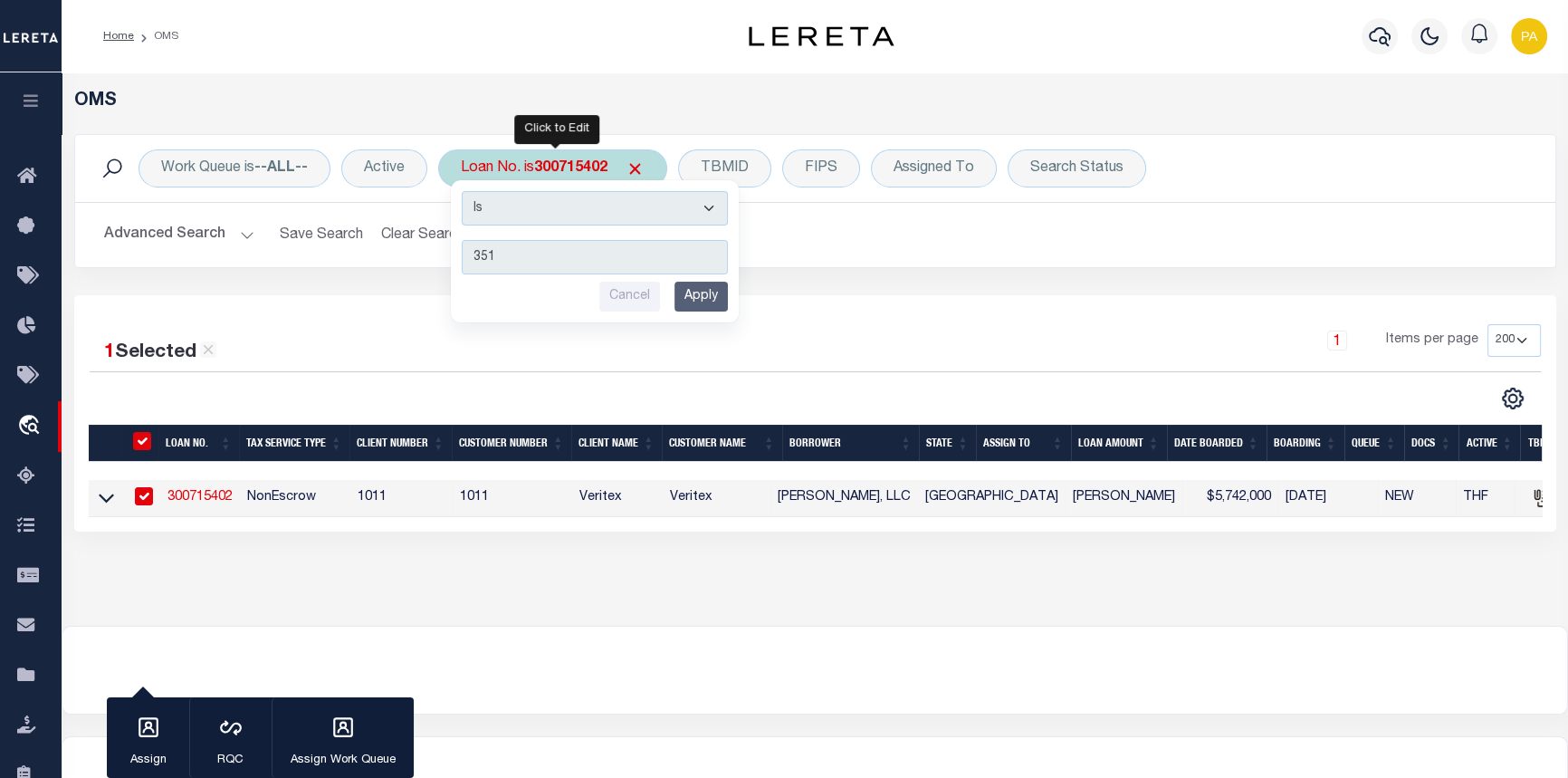
type input "3512"
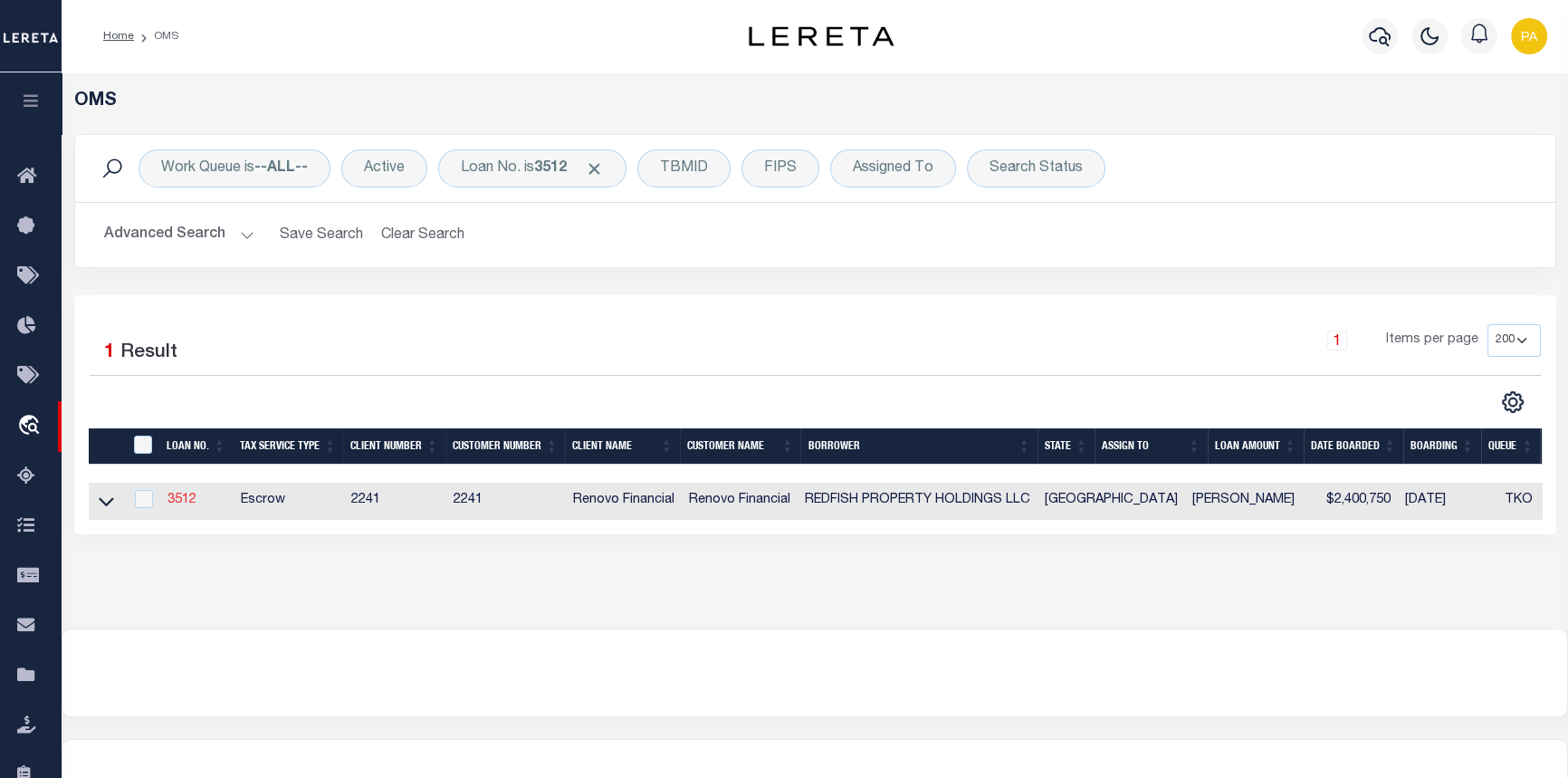
click at [187, 498] on link "3512" at bounding box center [182, 500] width 29 height 13
type input "3512"
type input "REDFISH PROPERTY HOLDINGS LLC"
select select
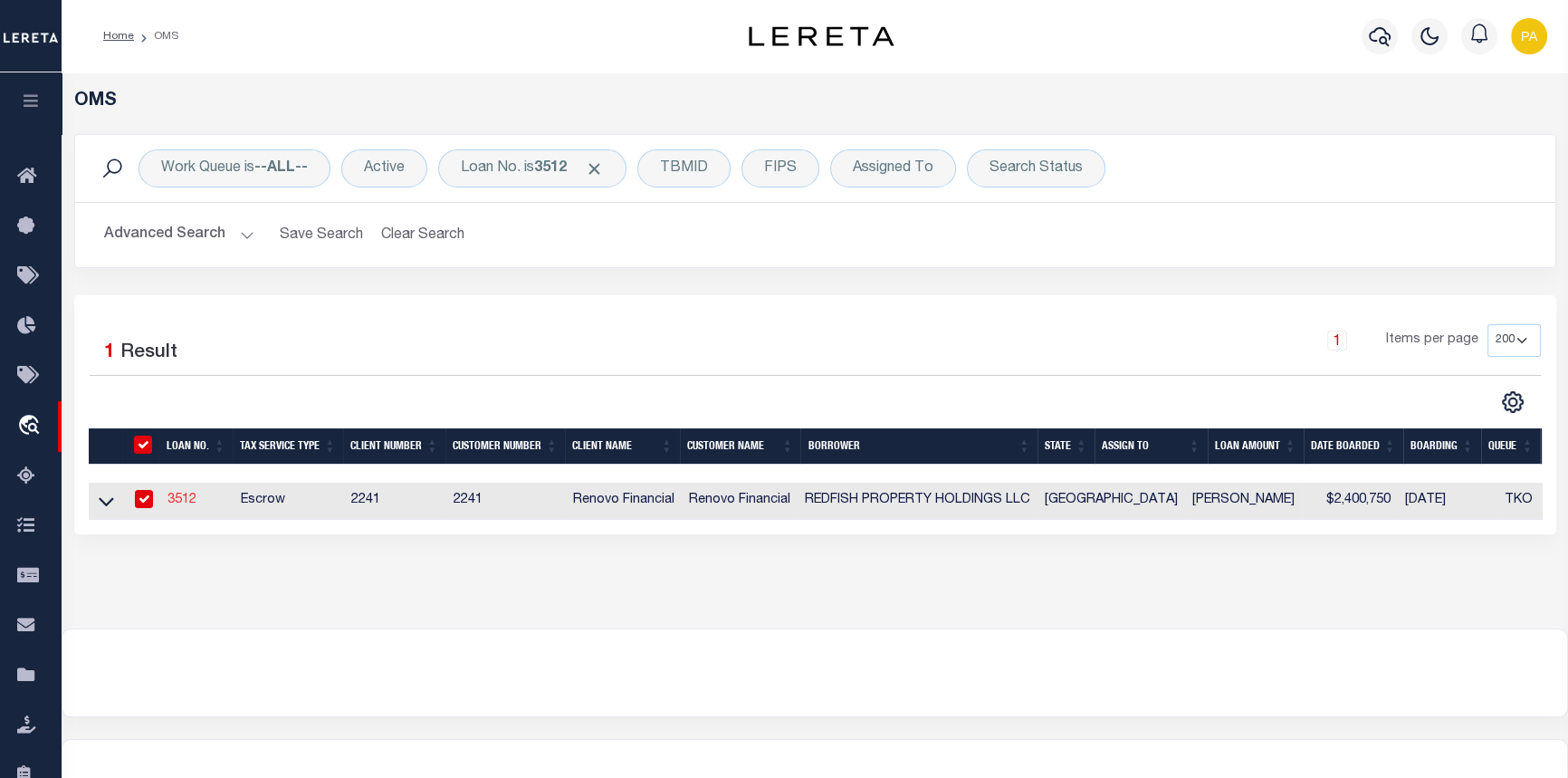
type input "[STREET_ADDRESS]"
type input "Encino CA 91436"
select select
select select "Escrow"
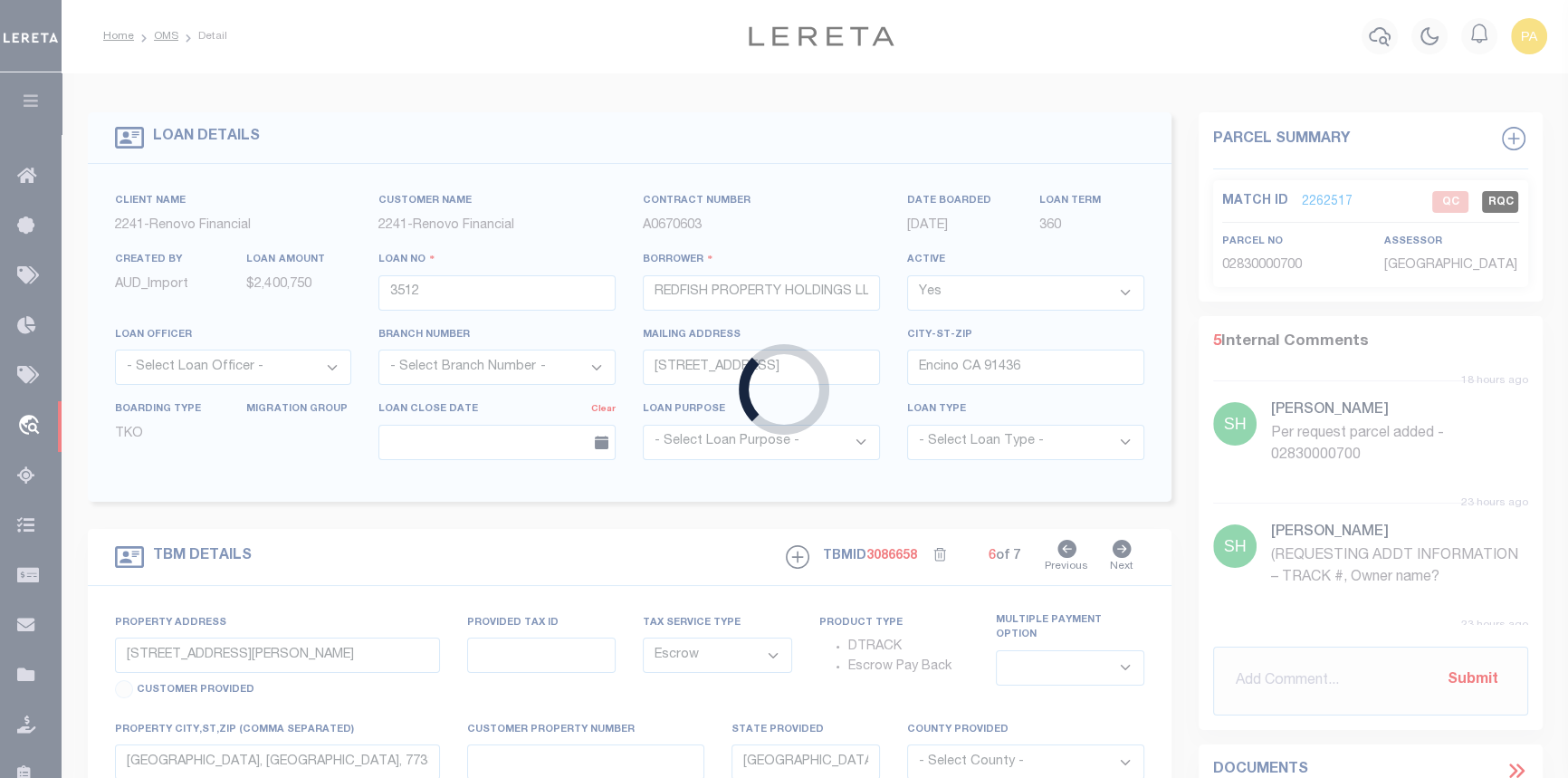
select select "25066"
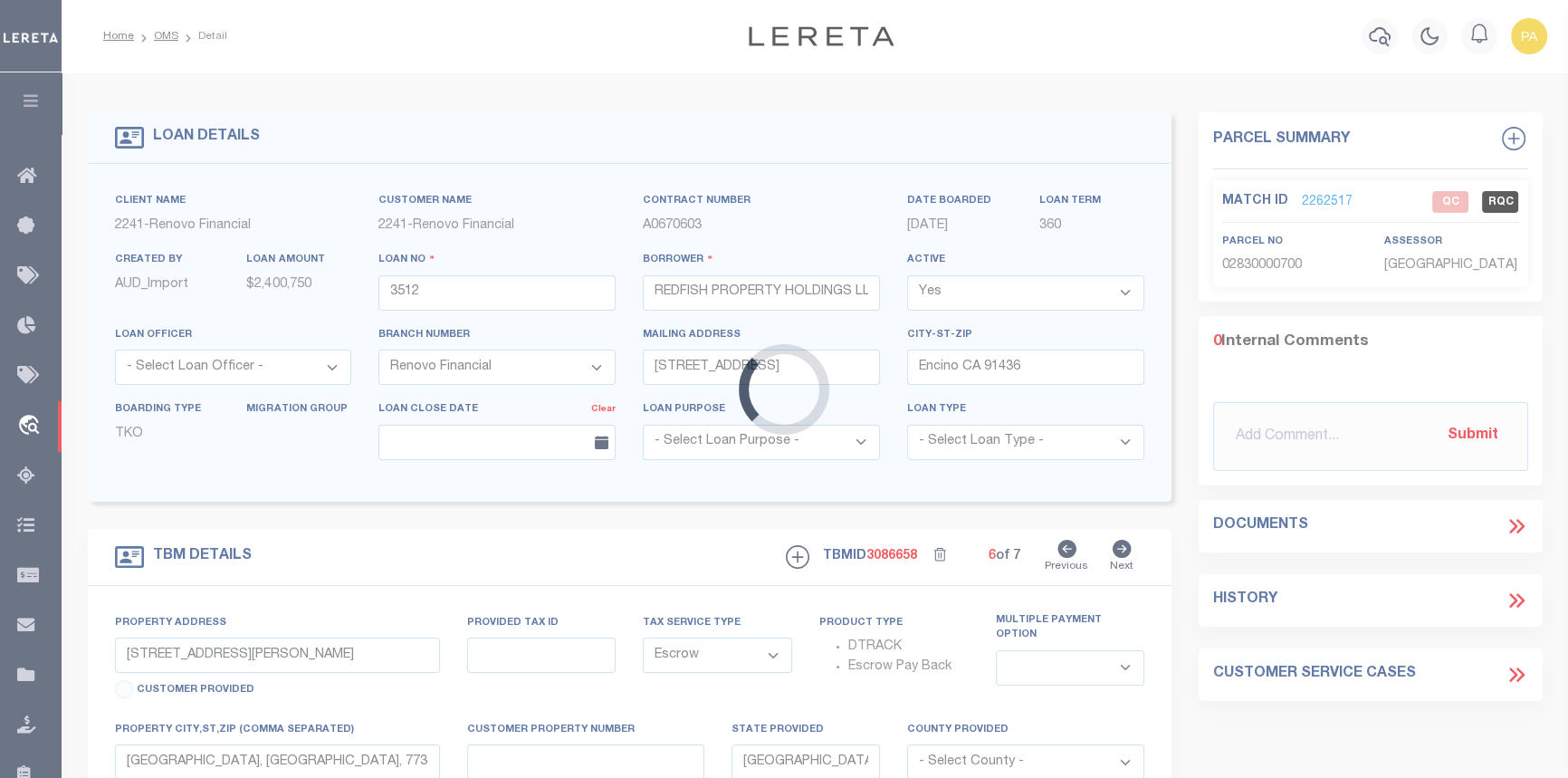
type input "[STREET_ADDRESS][PERSON_NAME]"
select select
type input "[GEOGRAPHIC_DATA]"
type input "a0k2L00001SgSoV"
type textarea "Situs change per client audit"
